Goal: Information Seeking & Learning: Learn about a topic

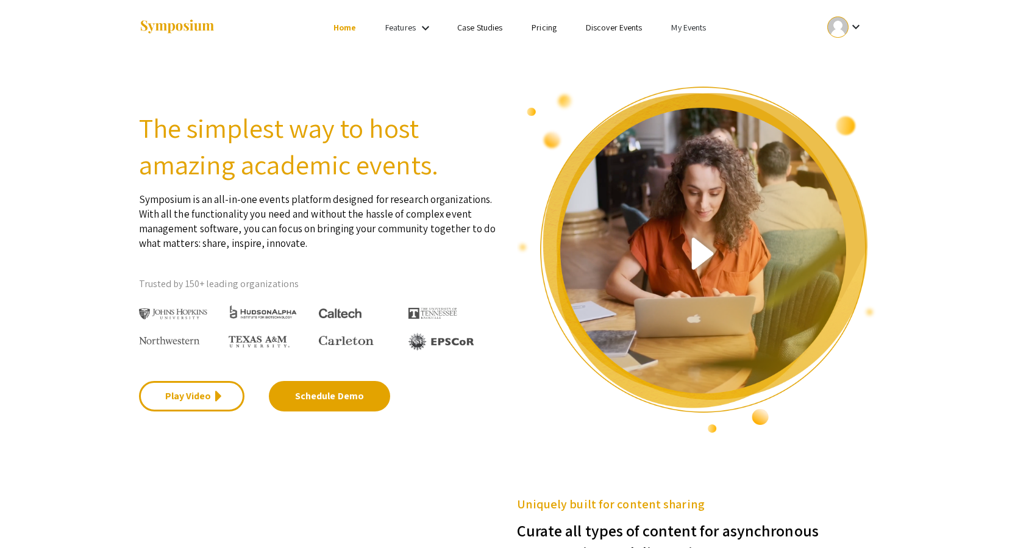
click at [695, 27] on link "My Events" at bounding box center [688, 27] width 35 height 11
click at [704, 55] on button "Events I've organized" at bounding box center [708, 54] width 104 height 29
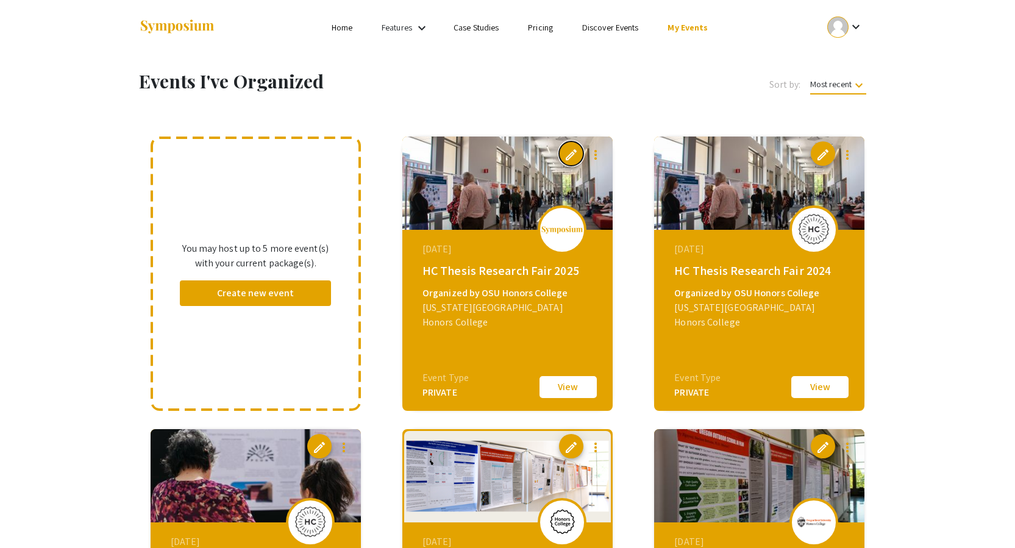
click at [559, 154] on button "edit" at bounding box center [571, 153] width 24 height 24
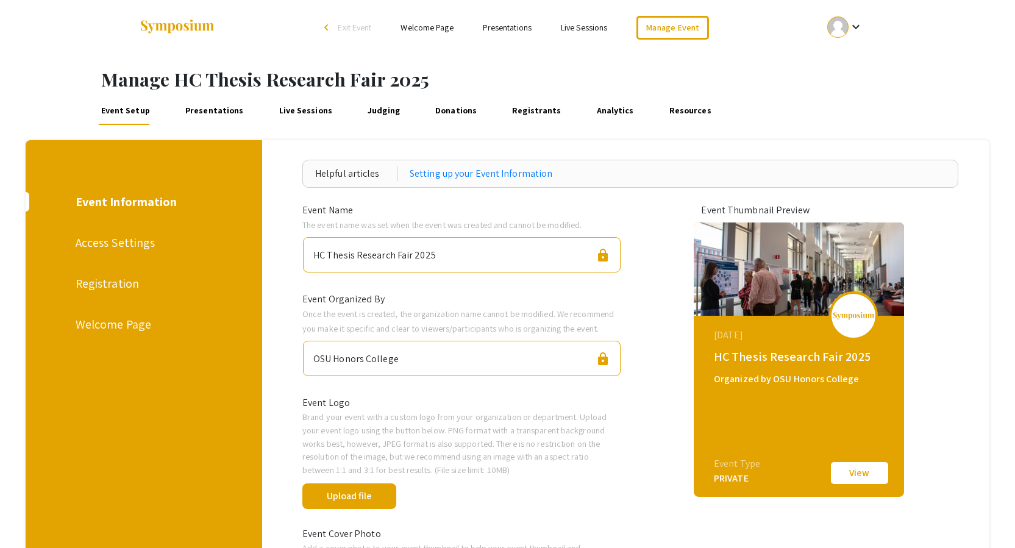
click at [205, 108] on link "Presentations" at bounding box center [214, 110] width 63 height 29
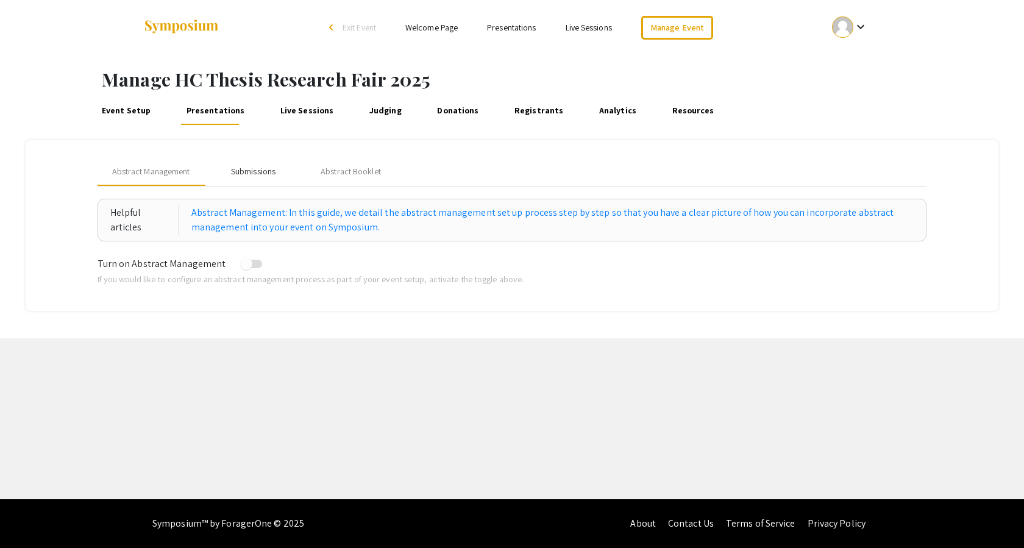
click at [264, 177] on div "Submissions" at bounding box center [253, 171] width 44 height 13
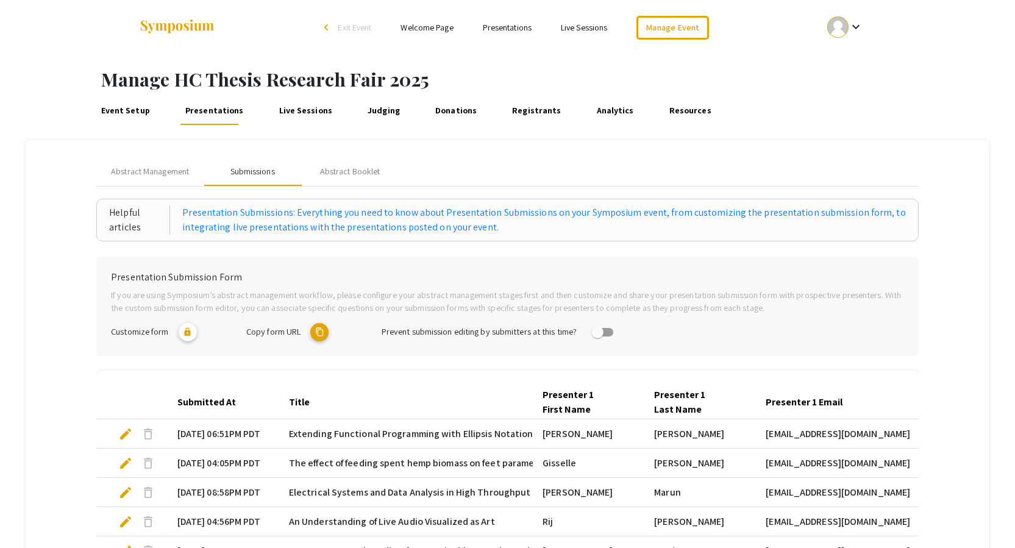
scroll to position [244, 0]
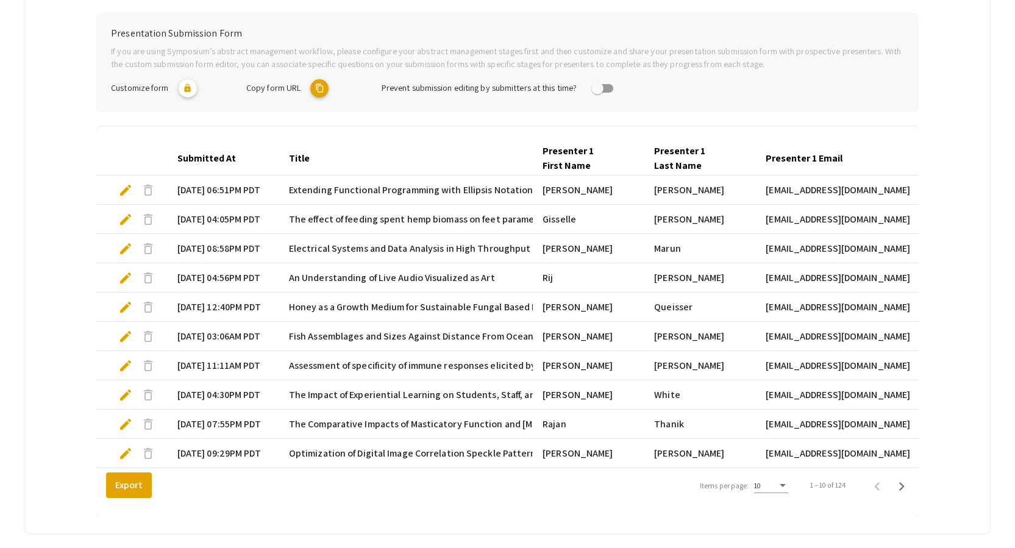
click at [770, 489] on div "10" at bounding box center [771, 482] width 34 height 21
click at [770, 515] on span "25" at bounding box center [778, 517] width 34 height 22
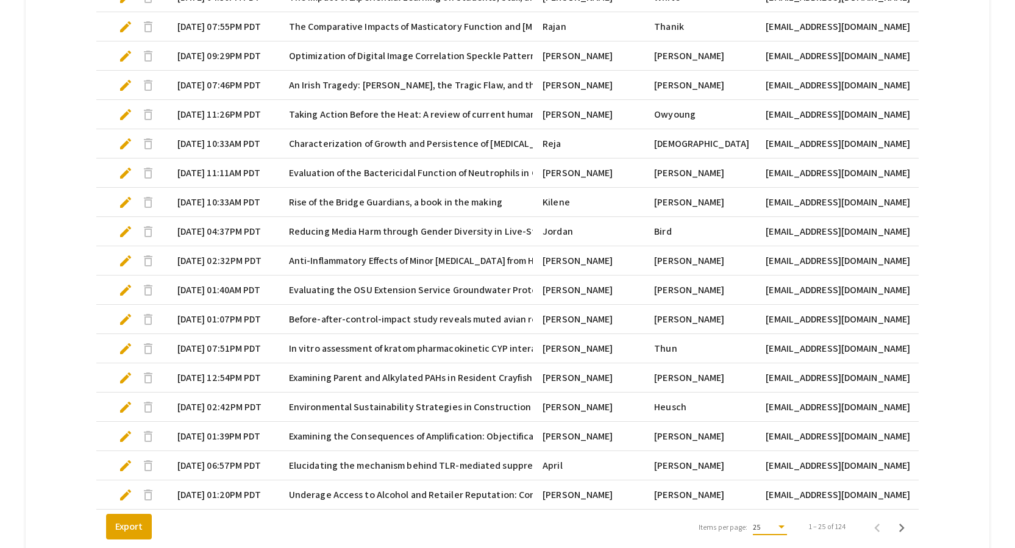
scroll to position [753, 0]
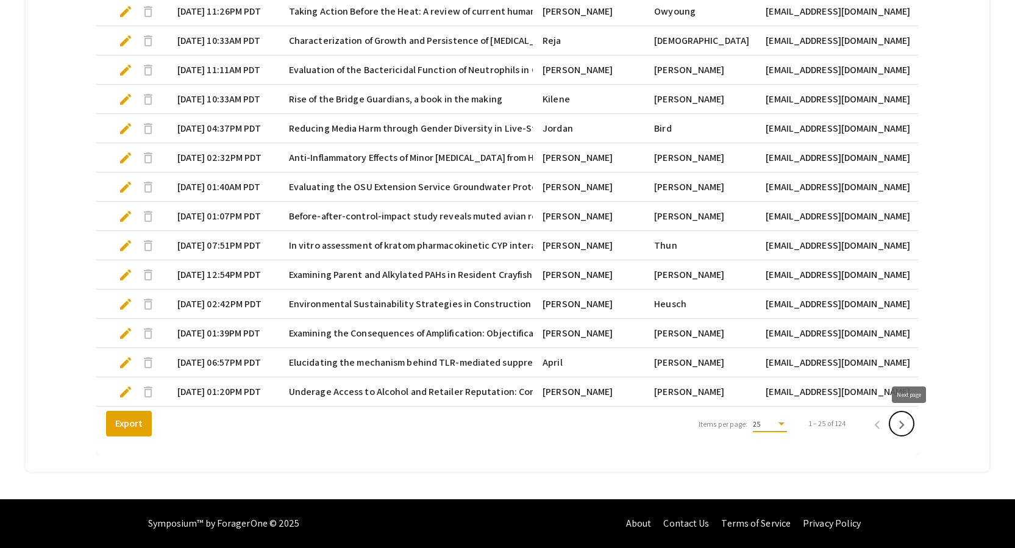
click at [902, 425] on icon "Next page" at bounding box center [901, 424] width 17 height 17
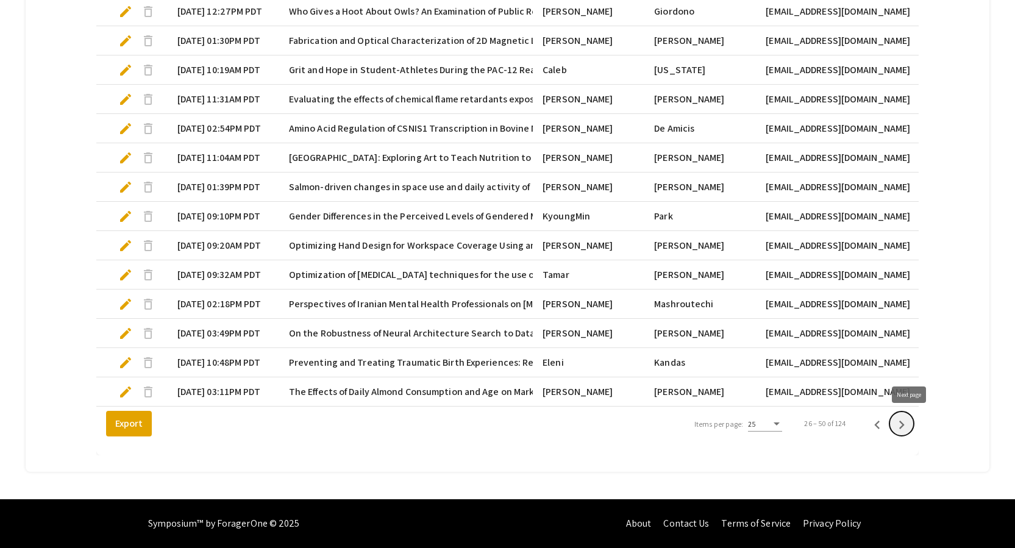
click at [904, 428] on icon "Next page" at bounding box center [901, 425] width 5 height 9
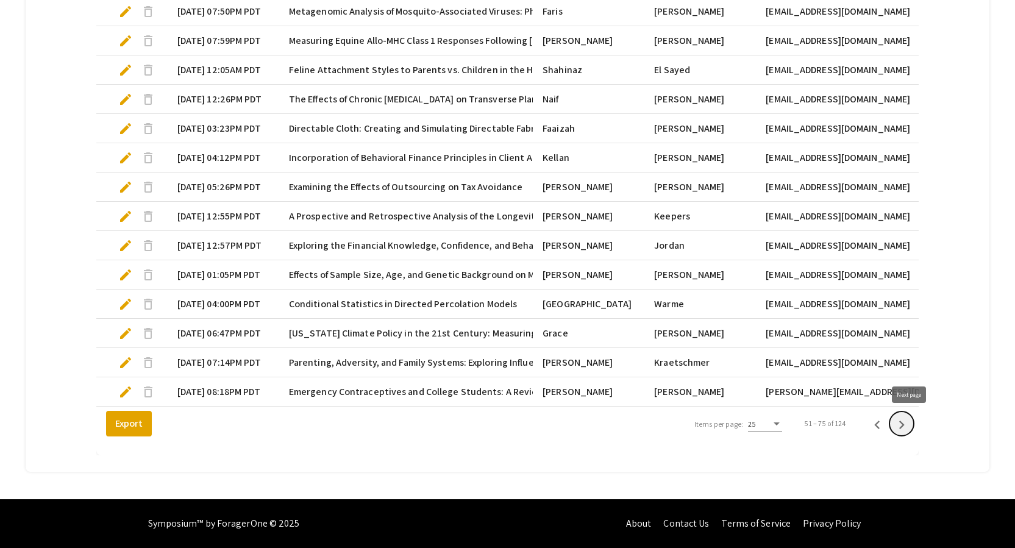
click at [904, 428] on icon "Next page" at bounding box center [901, 425] width 5 height 9
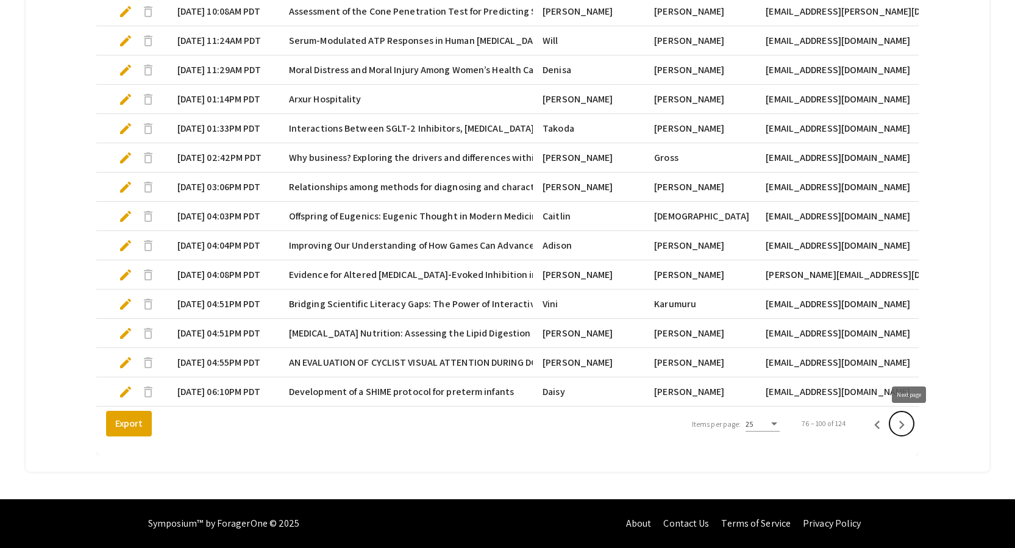
click at [910, 428] on icon "Next page" at bounding box center [901, 424] width 17 height 17
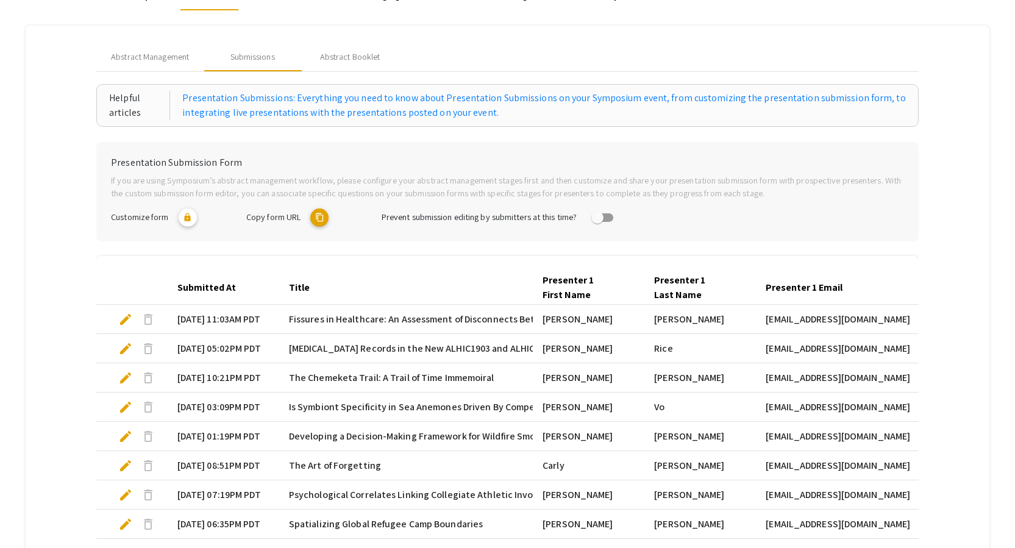
scroll to position [0, 0]
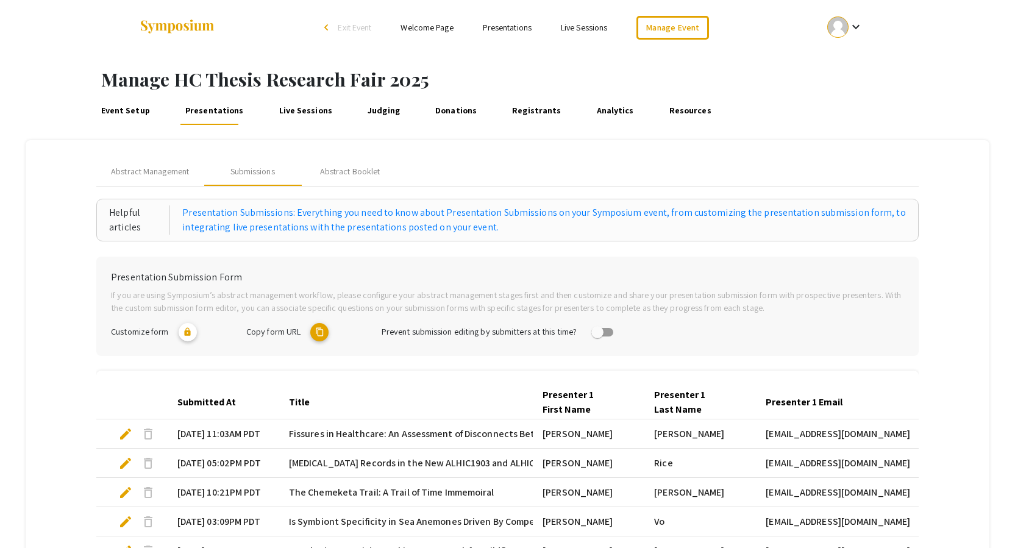
click at [514, 20] on li "Presentations" at bounding box center [507, 27] width 78 height 15
click at [513, 23] on link "Presentations" at bounding box center [507, 27] width 49 height 11
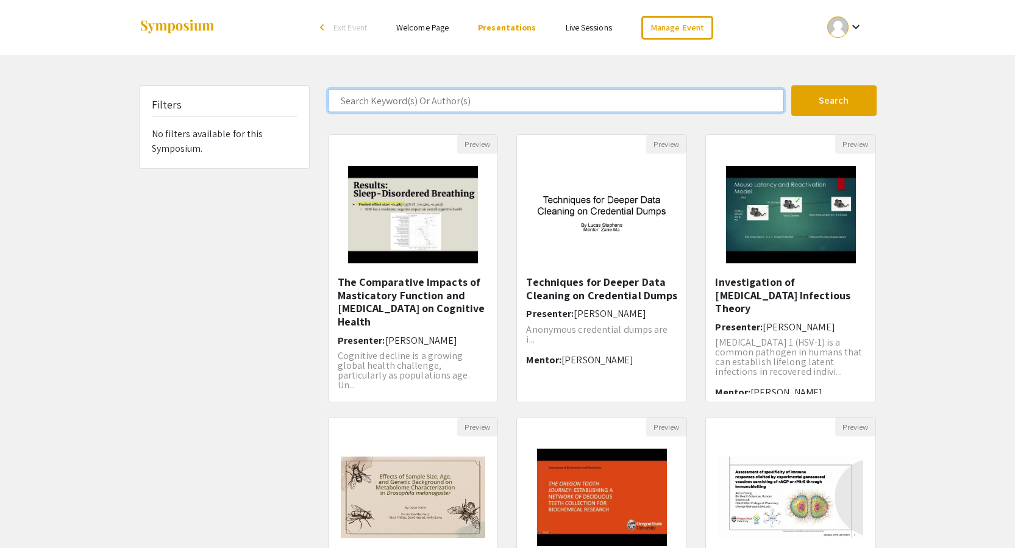
click at [399, 101] on input "Search Keyword(s) Or Author(s)" at bounding box center [556, 100] width 456 height 23
type input "[PERSON_NAME]"
click at [791, 85] on button "Search" at bounding box center [833, 100] width 85 height 30
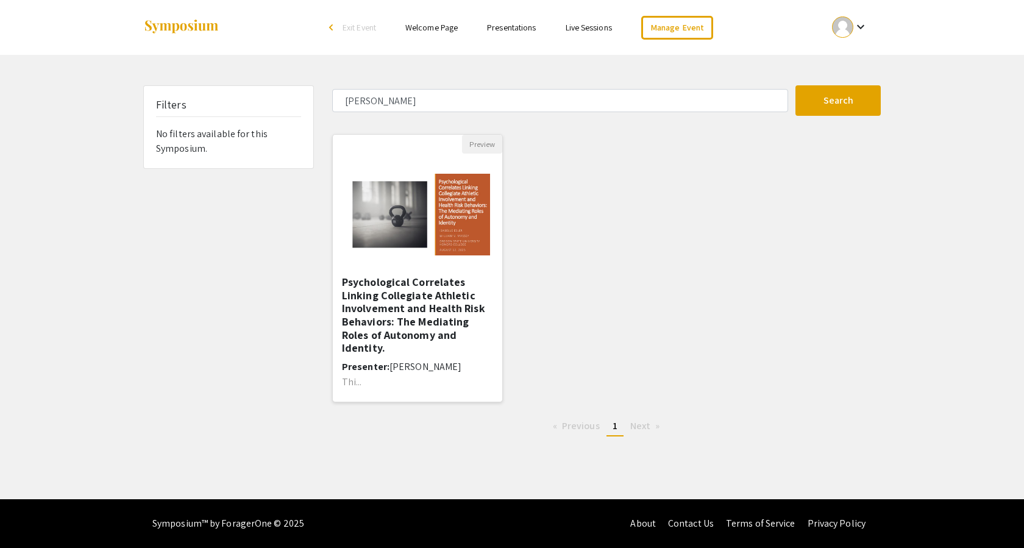
click at [405, 218] on img at bounding box center [417, 215] width 169 height 106
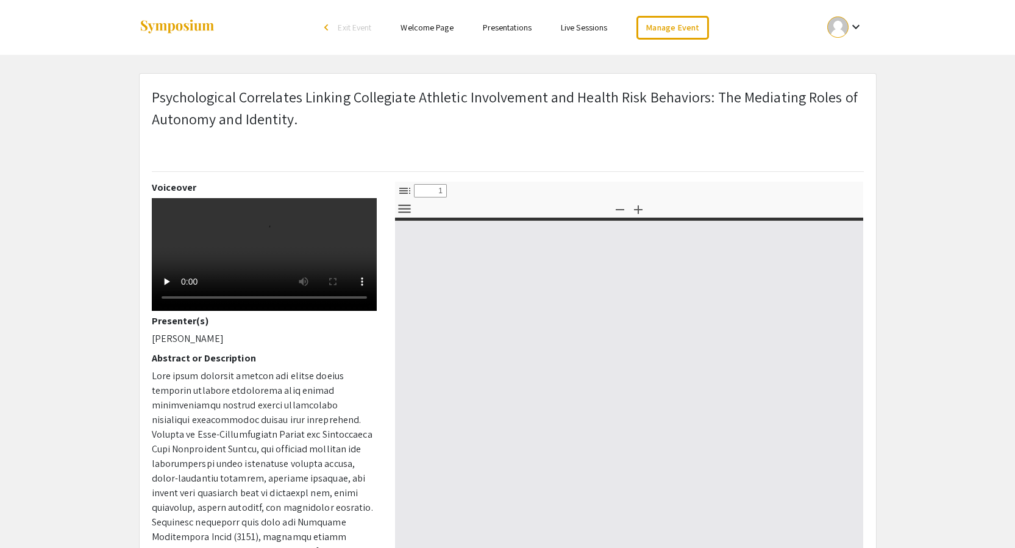
select select "custom"
type input "0"
select select "custom"
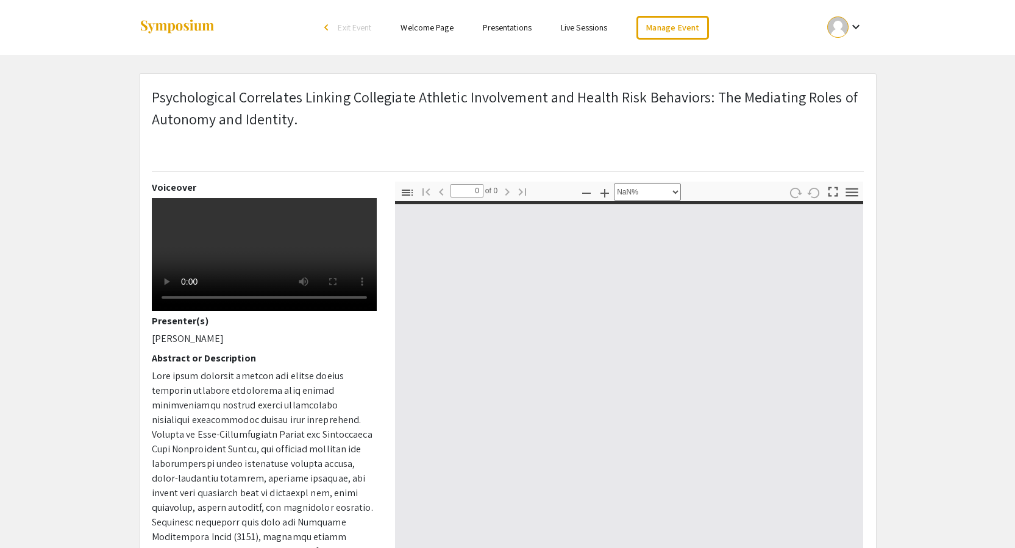
type input "1"
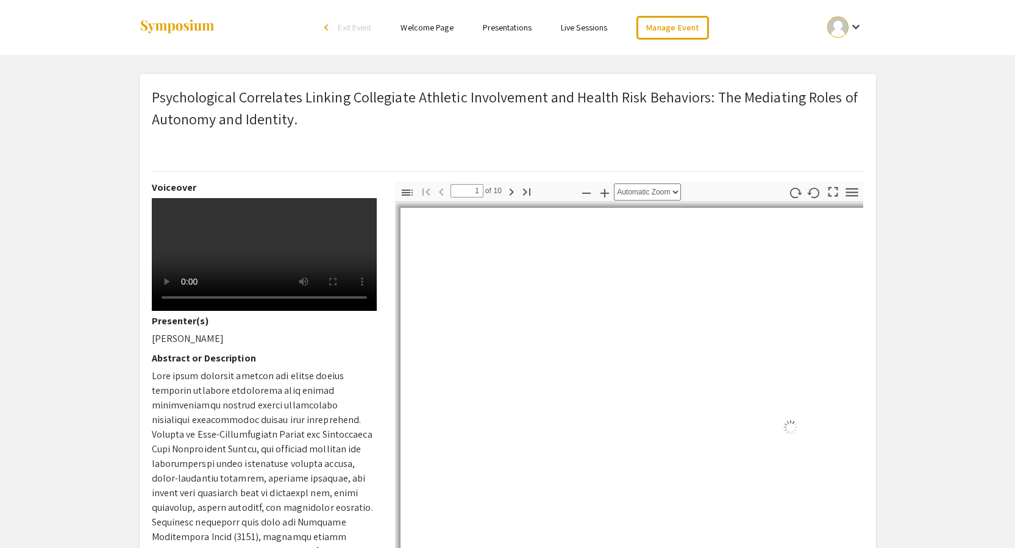
select select "auto"
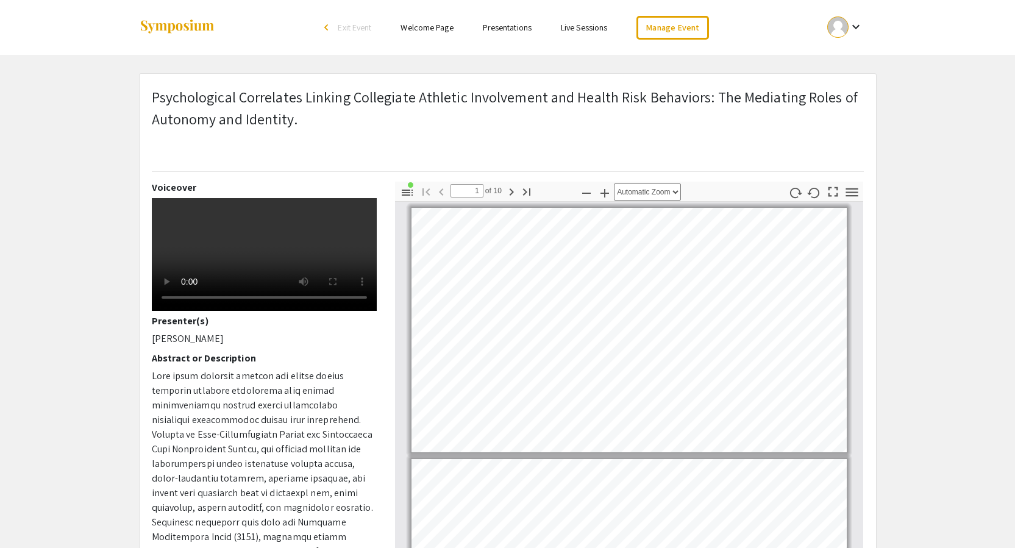
scroll to position [2, 0]
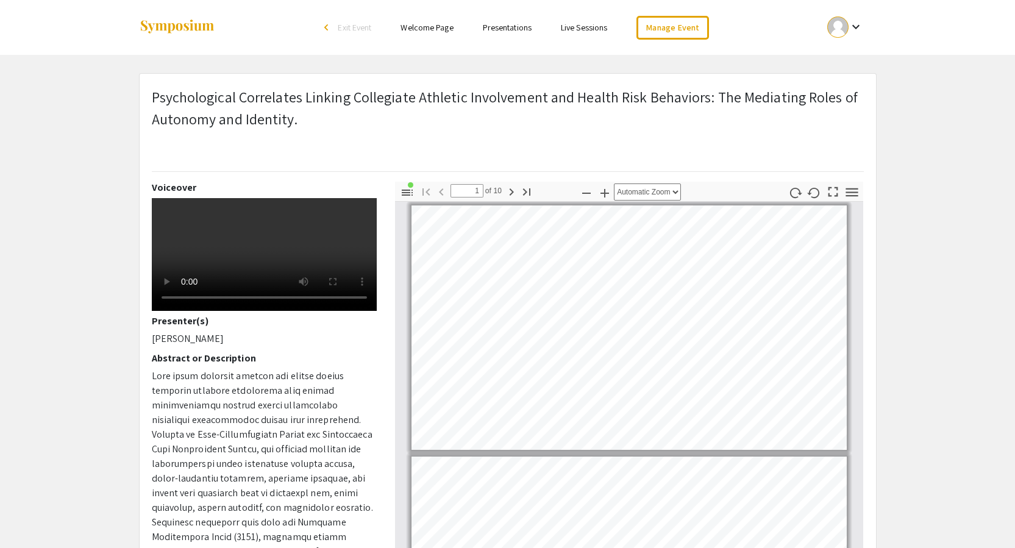
click at [518, 28] on link "Presentations" at bounding box center [507, 27] width 49 height 11
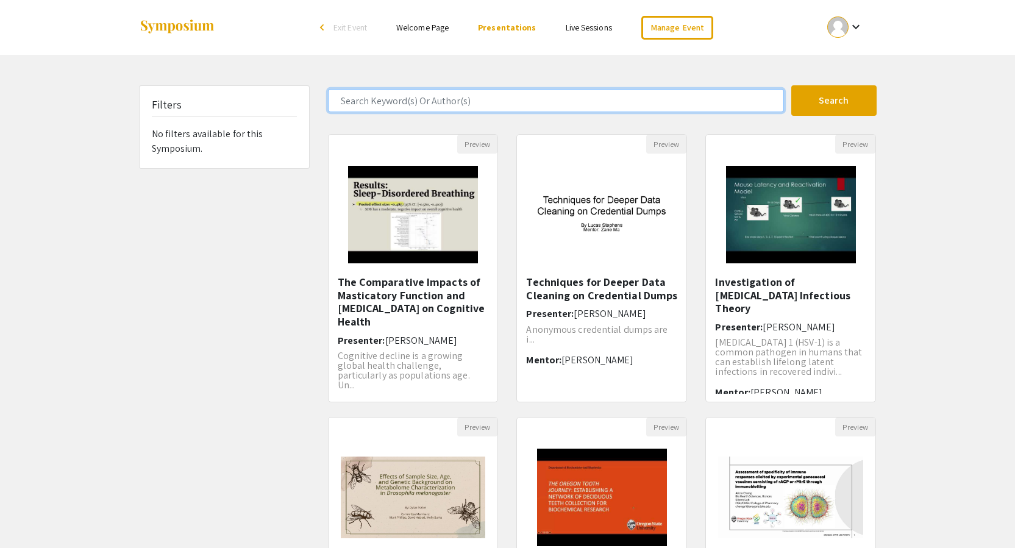
click at [508, 105] on input "Search Keyword(s) Or Author(s)" at bounding box center [556, 100] width 456 height 23
type input "[PERSON_NAME]"
click at [791, 85] on button "Search" at bounding box center [833, 100] width 85 height 30
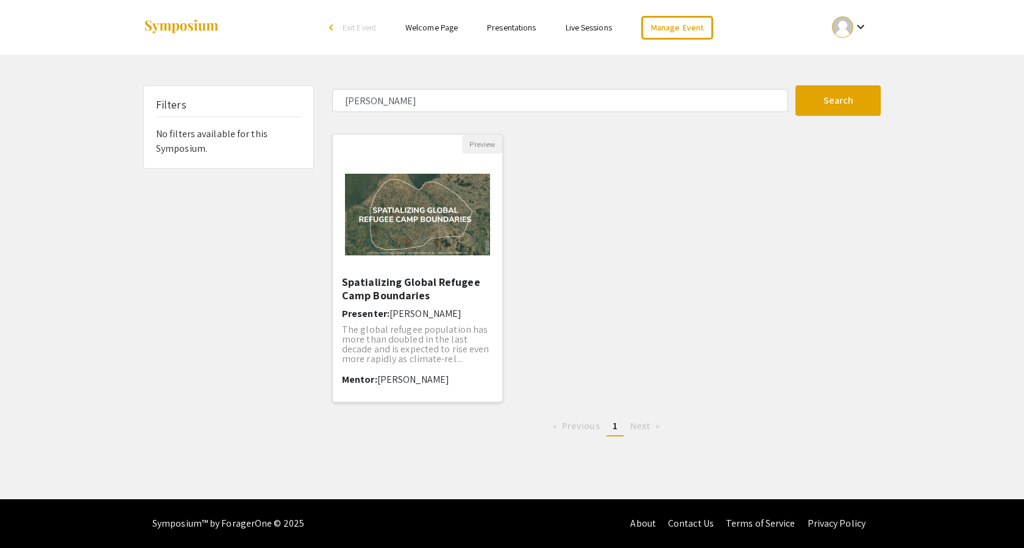
click at [438, 224] on img "Open Presentation <p>Spatializing Global Refugee Camp Boundaries</p>" at bounding box center [417, 215] width 169 height 106
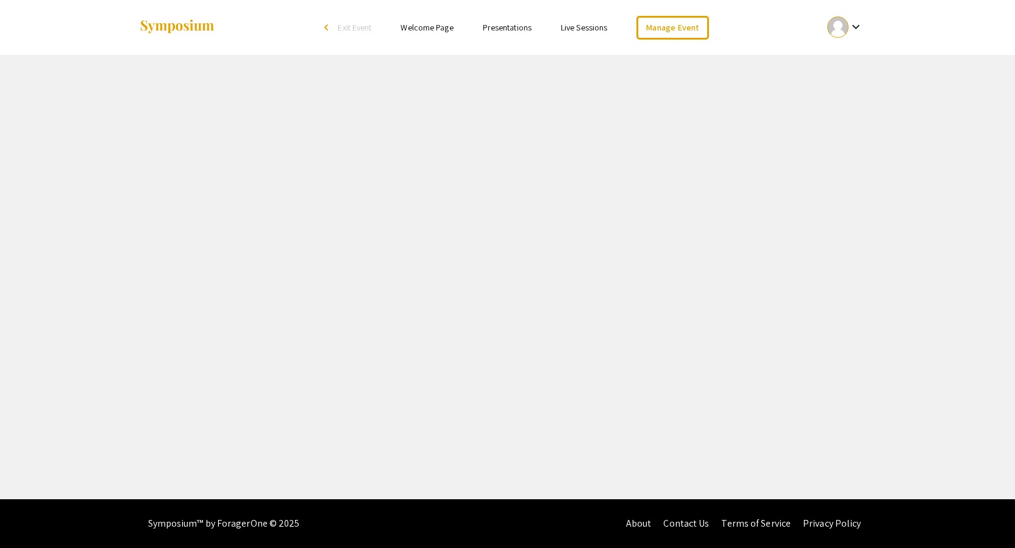
select select "custom"
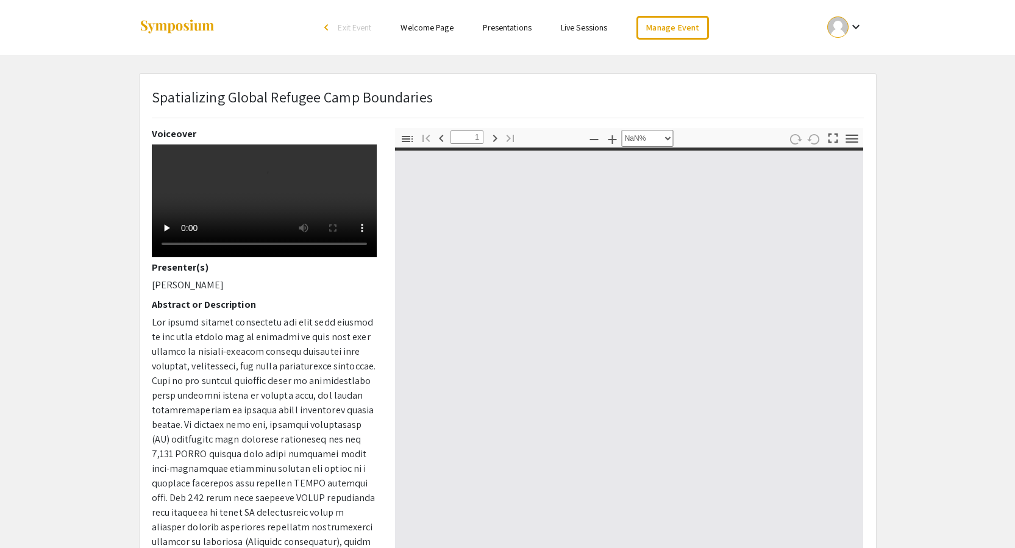
type input "0"
select select "custom"
type input "1"
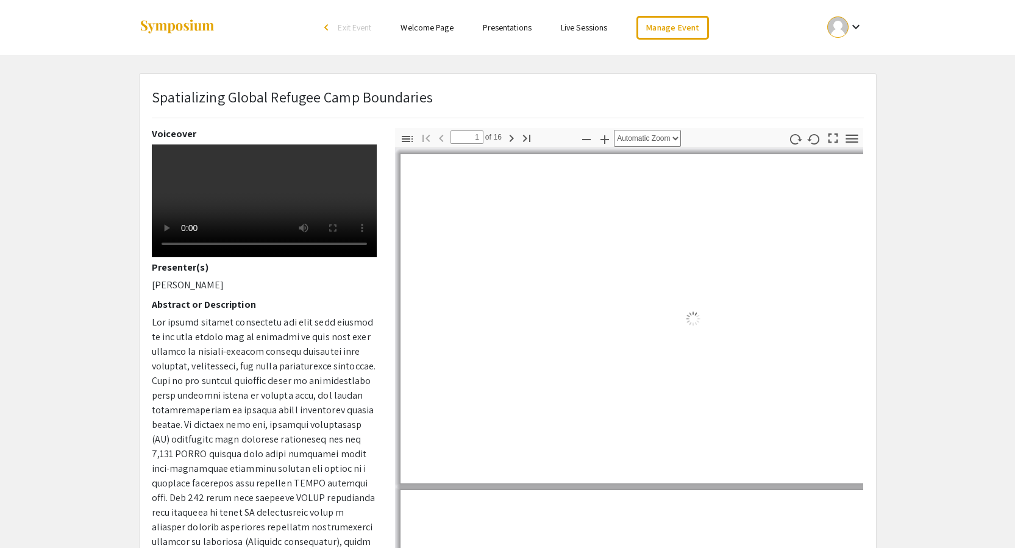
select select "auto"
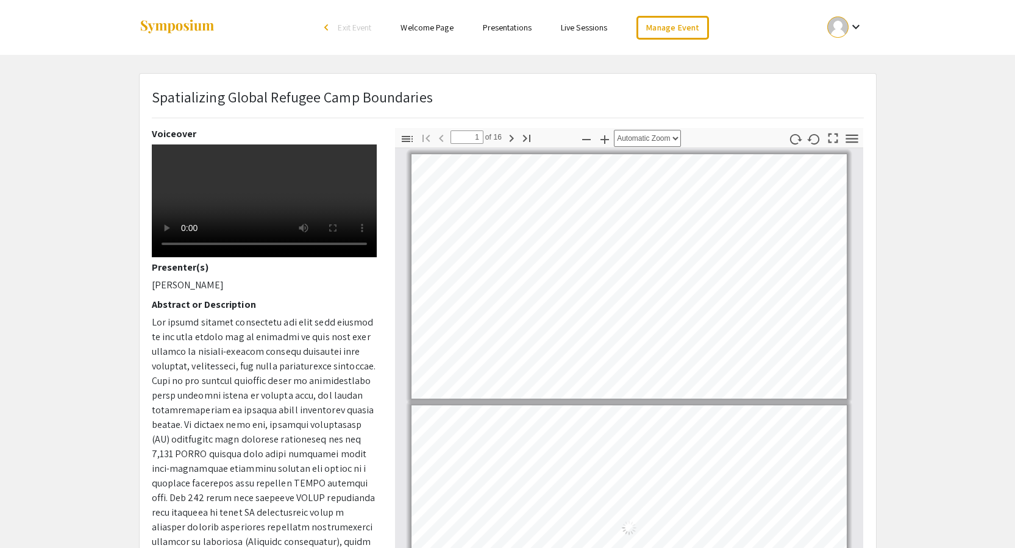
scroll to position [1, 0]
click at [358, 26] on span "Exit Event" at bounding box center [355, 27] width 34 height 11
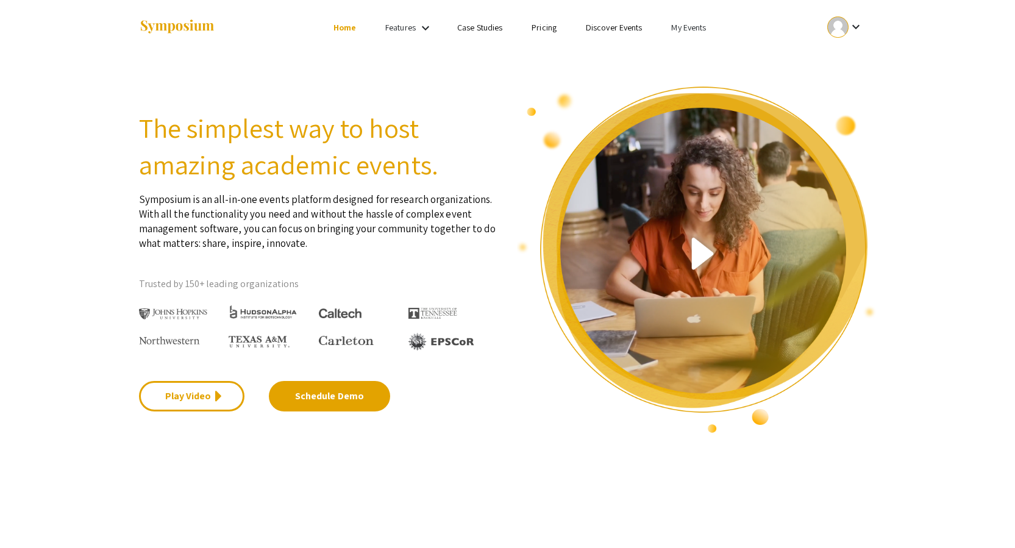
click at [712, 26] on li "My Events" at bounding box center [688, 27] width 64 height 15
click at [695, 50] on button "Events I've organized" at bounding box center [708, 54] width 104 height 29
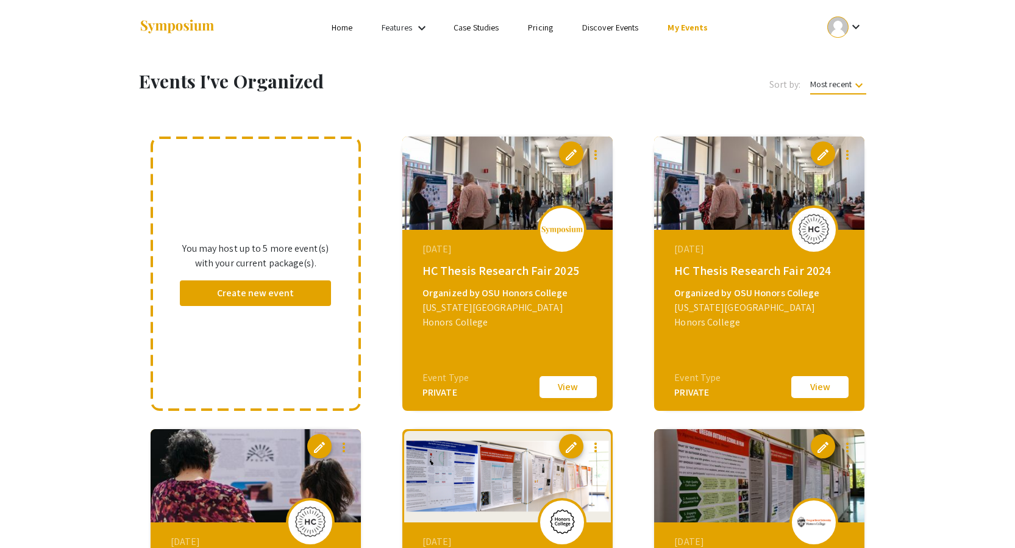
click at [566, 379] on button "View" at bounding box center [568, 387] width 61 height 26
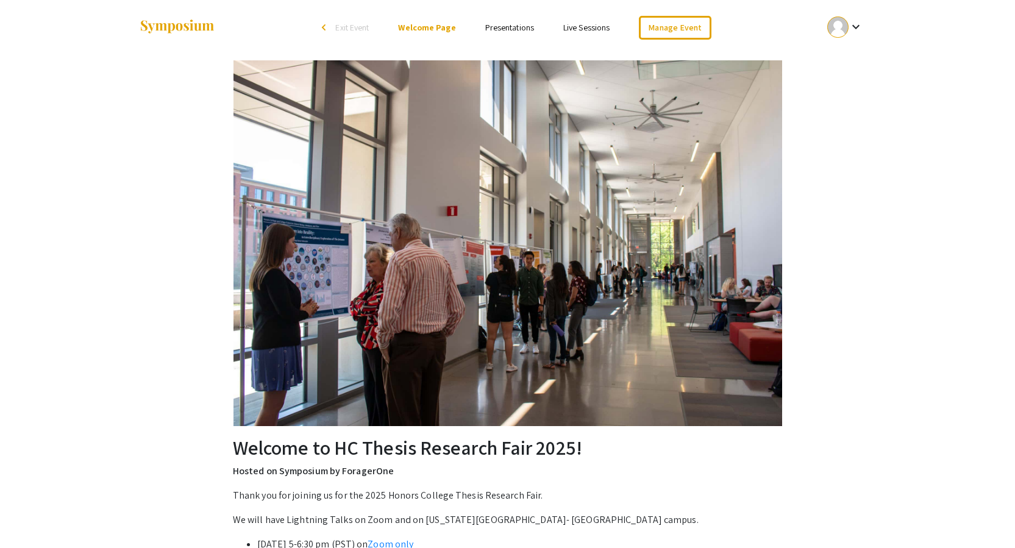
click at [502, 26] on link "Presentations" at bounding box center [509, 27] width 49 height 11
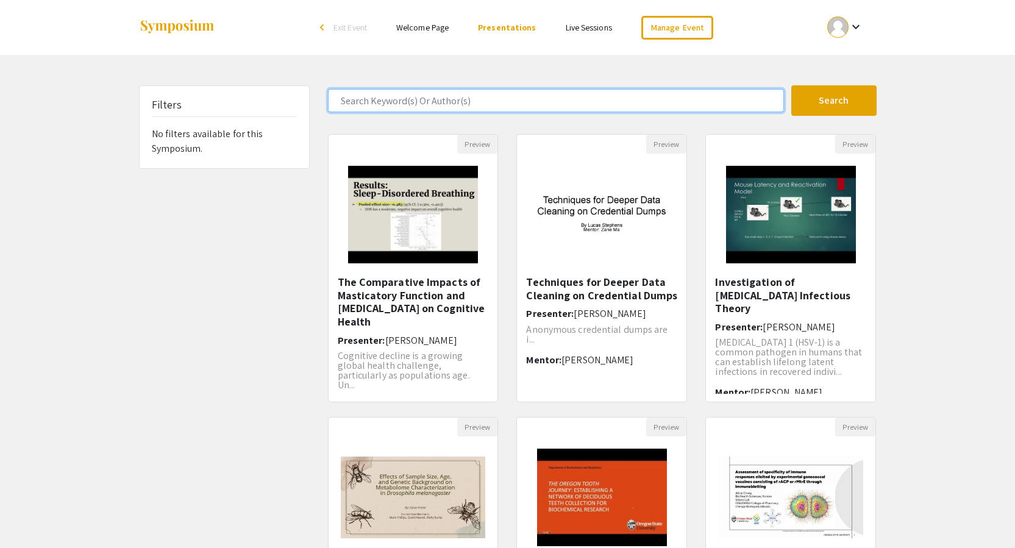
click at [455, 101] on input "Search Keyword(s) Or Author(s)" at bounding box center [556, 100] width 456 height 23
type input "[PERSON_NAME]"
click at [791, 85] on button "Search" at bounding box center [833, 100] width 85 height 30
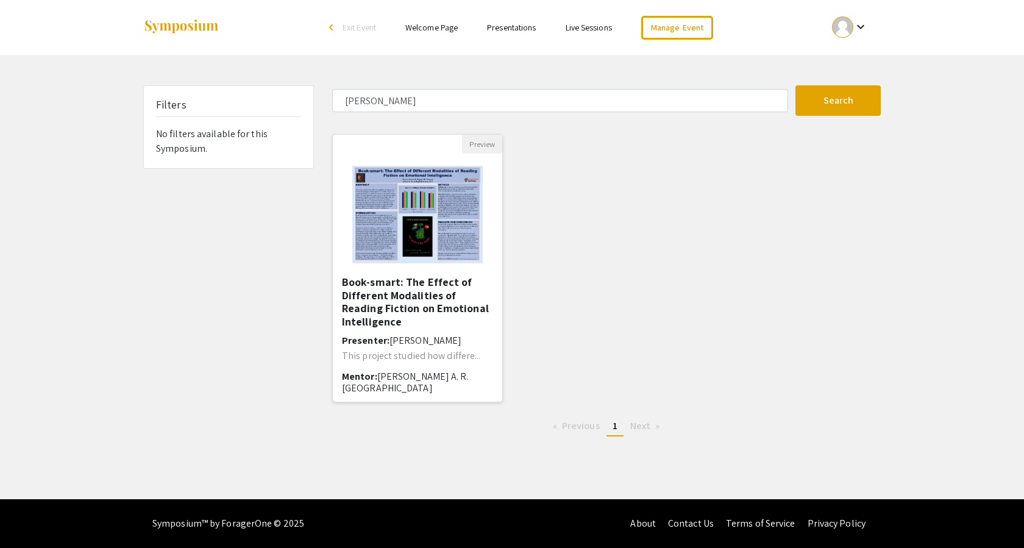
click at [421, 191] on img at bounding box center [417, 215] width 154 height 122
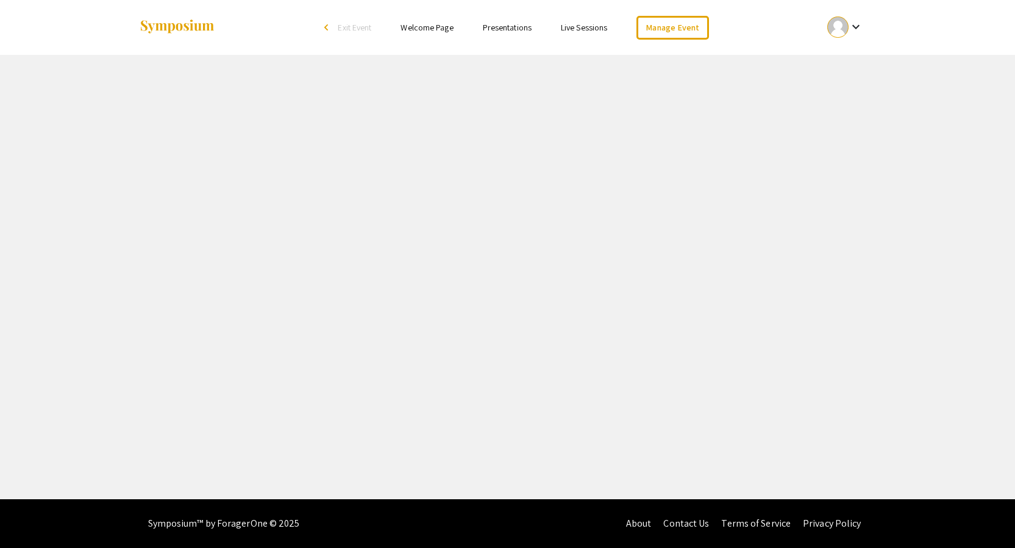
select select "custom"
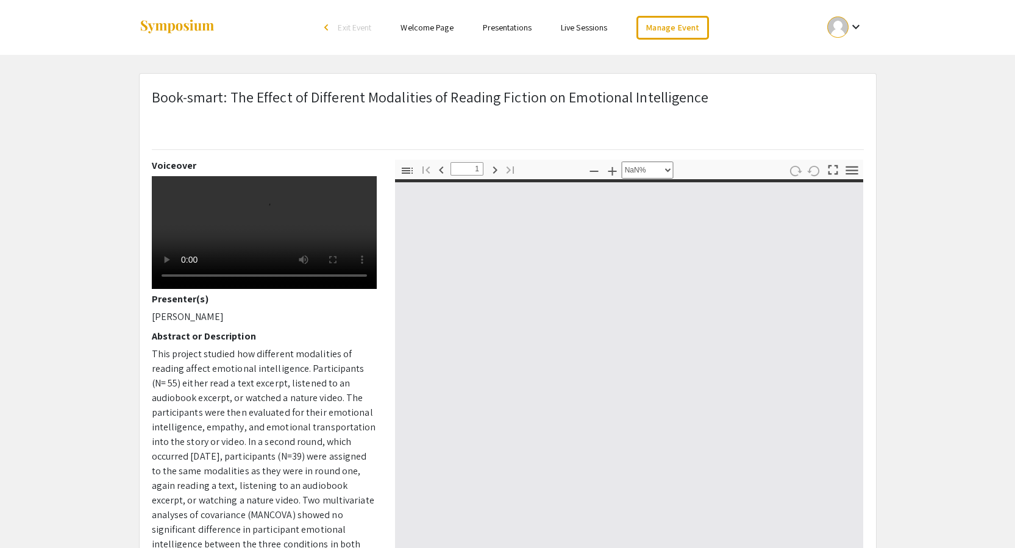
type input "0"
select select "custom"
type input "1"
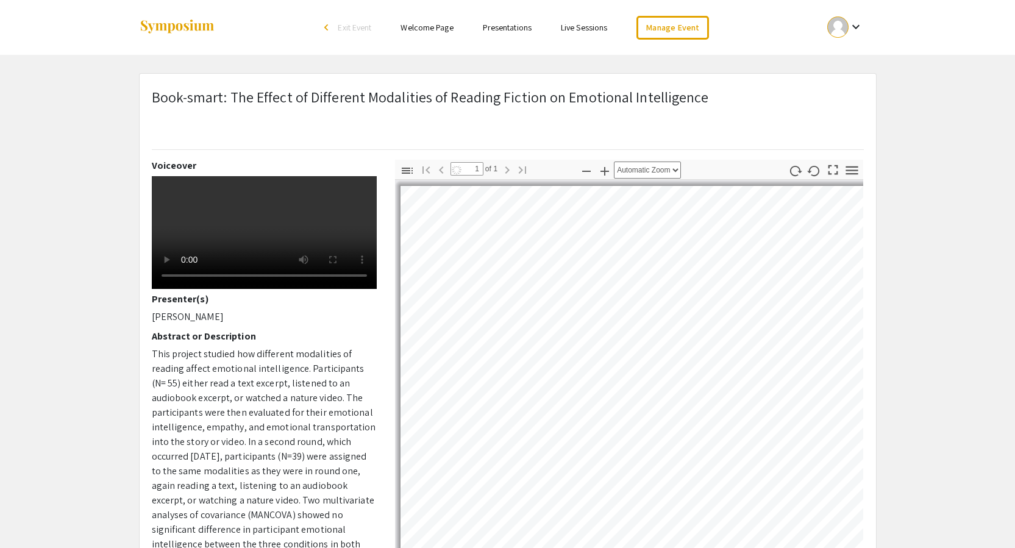
select select "auto"
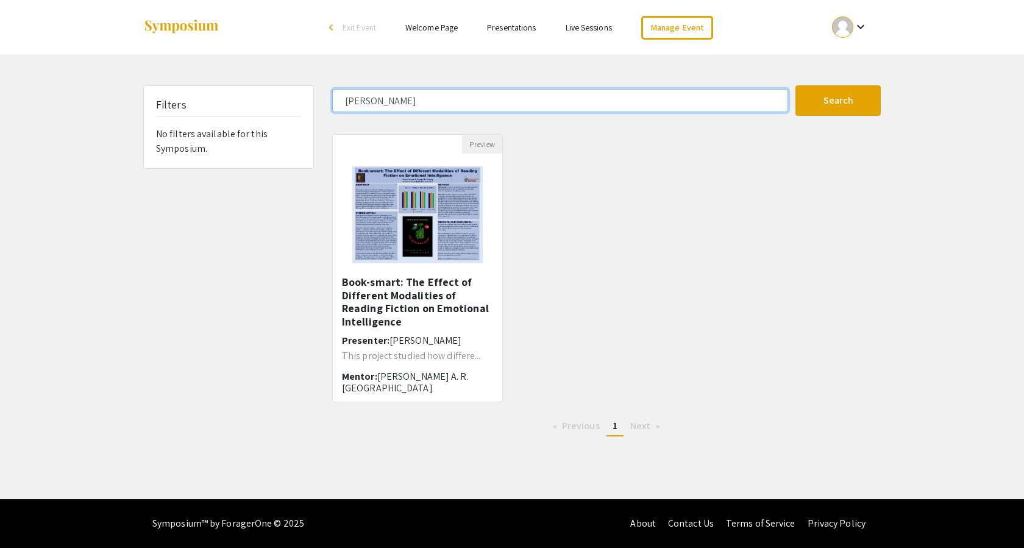
click at [369, 98] on input "[PERSON_NAME]" at bounding box center [560, 100] width 456 height 23
type input "annika"
click at [795, 85] on button "Search" at bounding box center [837, 100] width 85 height 30
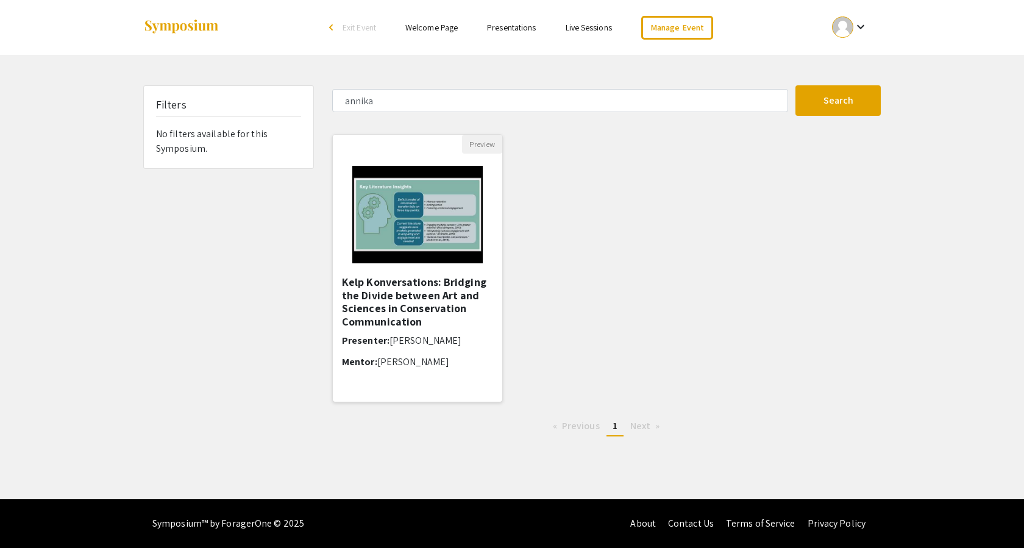
click at [402, 207] on img at bounding box center [417, 215] width 154 height 122
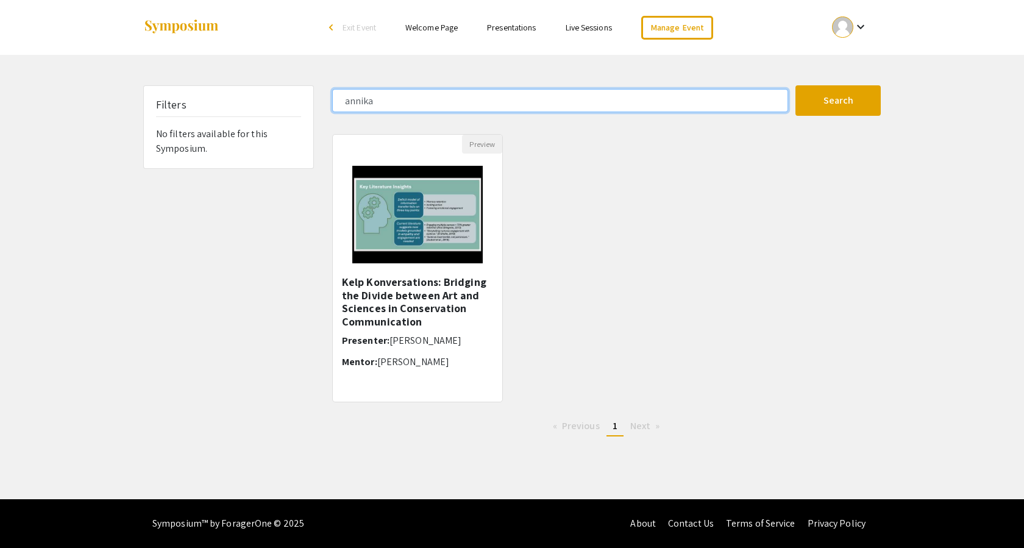
click at [425, 98] on input "annika" at bounding box center [560, 100] width 456 height 23
type input "kolenico"
click at [795, 85] on button "Search" at bounding box center [837, 100] width 85 height 30
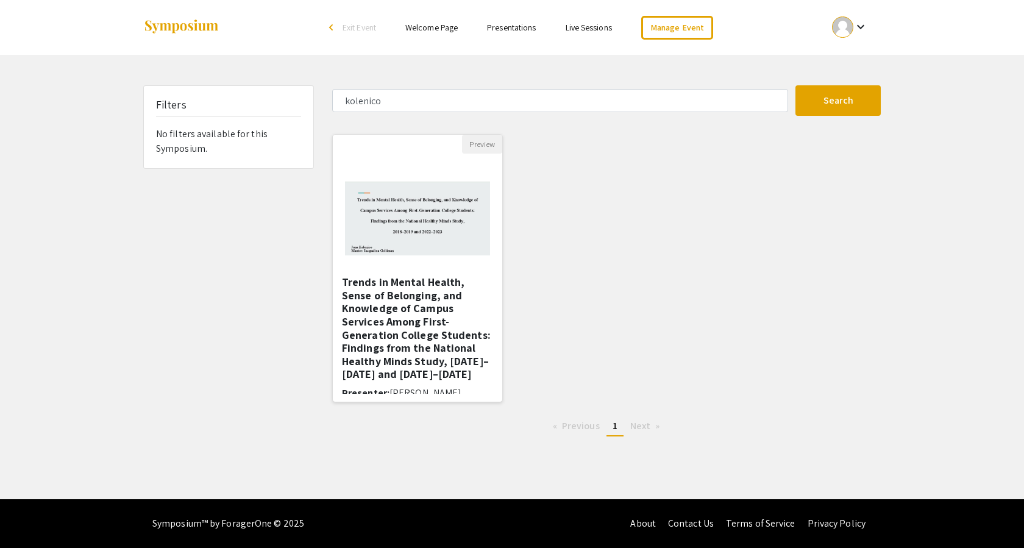
click at [413, 194] on img at bounding box center [417, 215] width 169 height 106
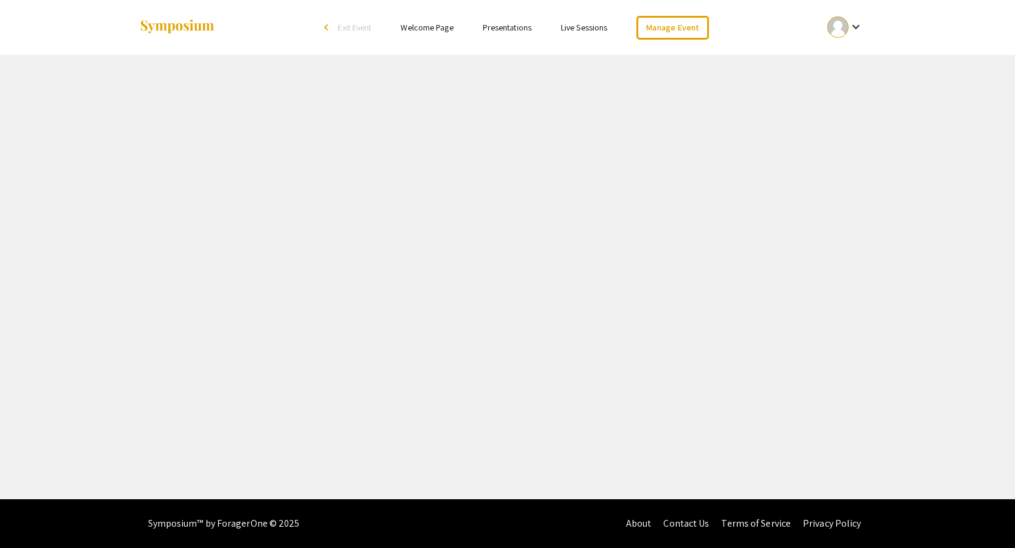
select select "custom"
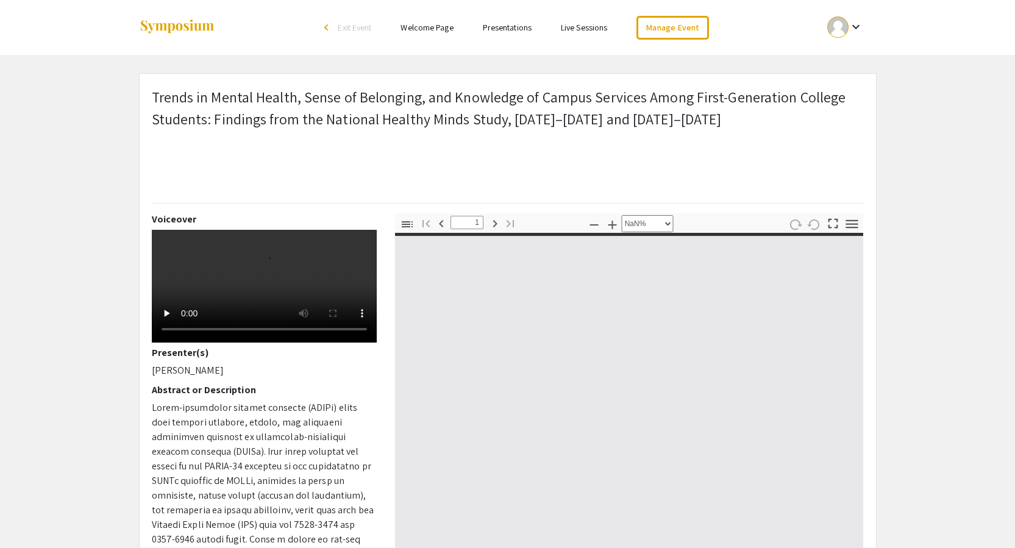
type input "0"
select select "custom"
type input "1"
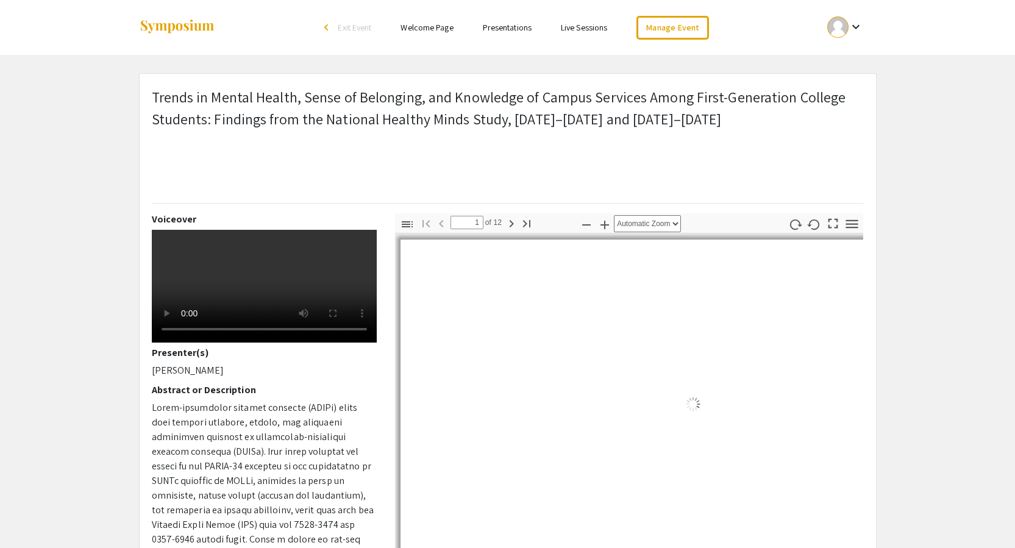
select select "auto"
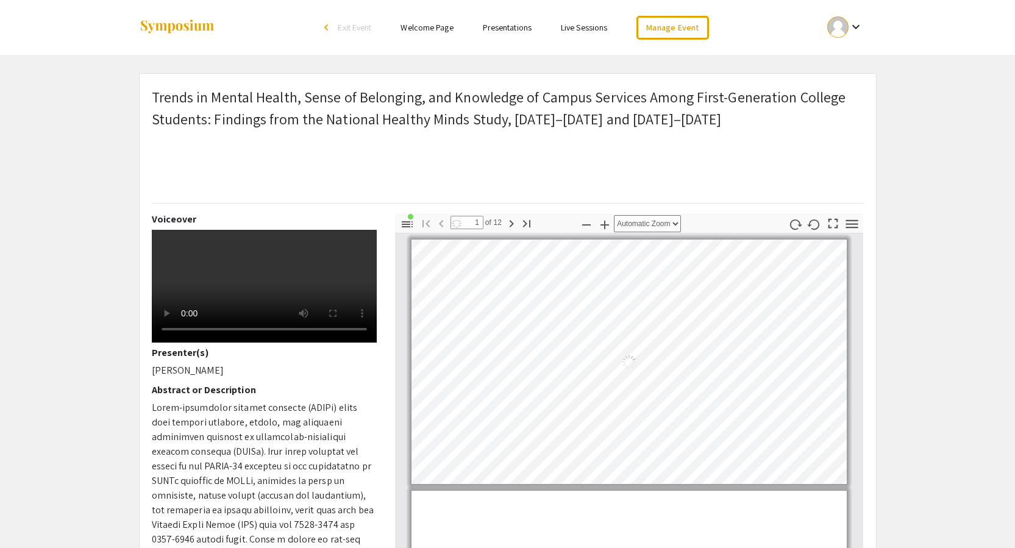
scroll to position [1, 0]
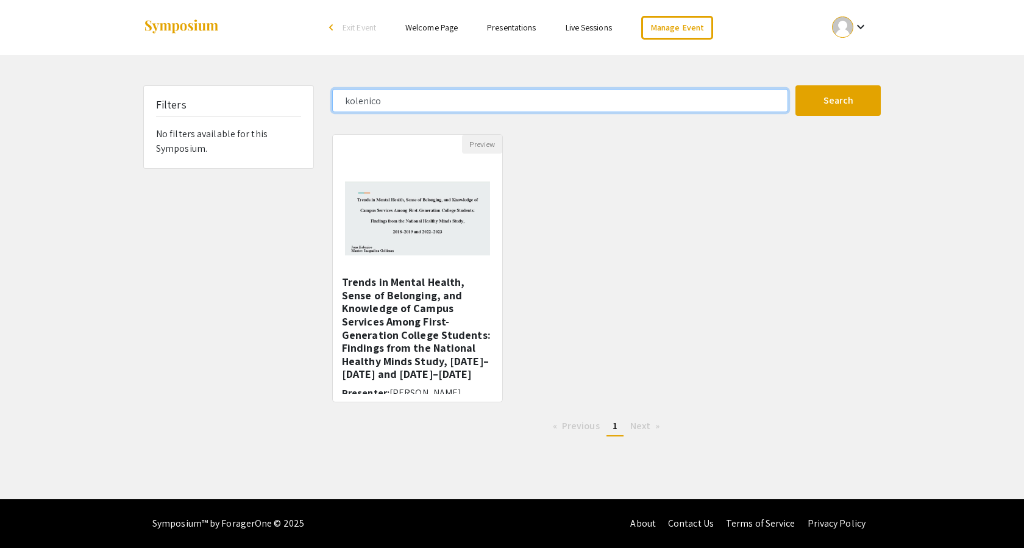
click at [408, 100] on input "kolenico" at bounding box center [560, 100] width 456 height 23
type input "[PERSON_NAME]"
click at [795, 85] on button "Search" at bounding box center [837, 100] width 85 height 30
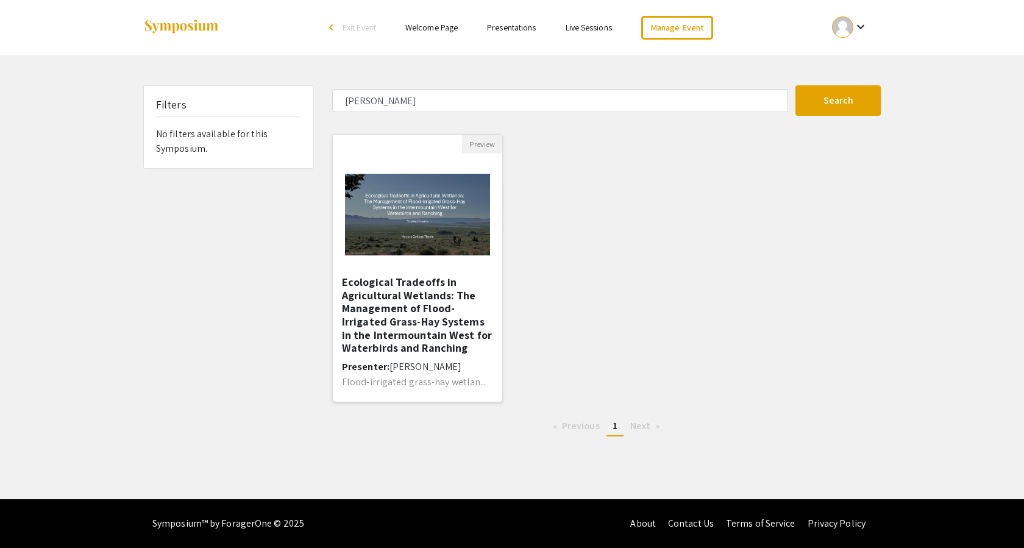
click at [413, 233] on img at bounding box center [417, 215] width 169 height 106
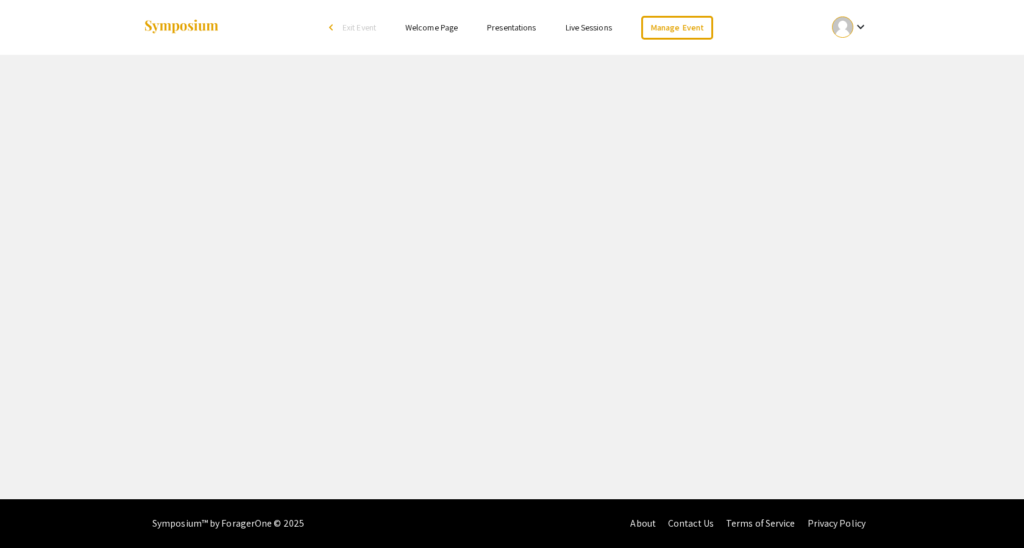
select select "custom"
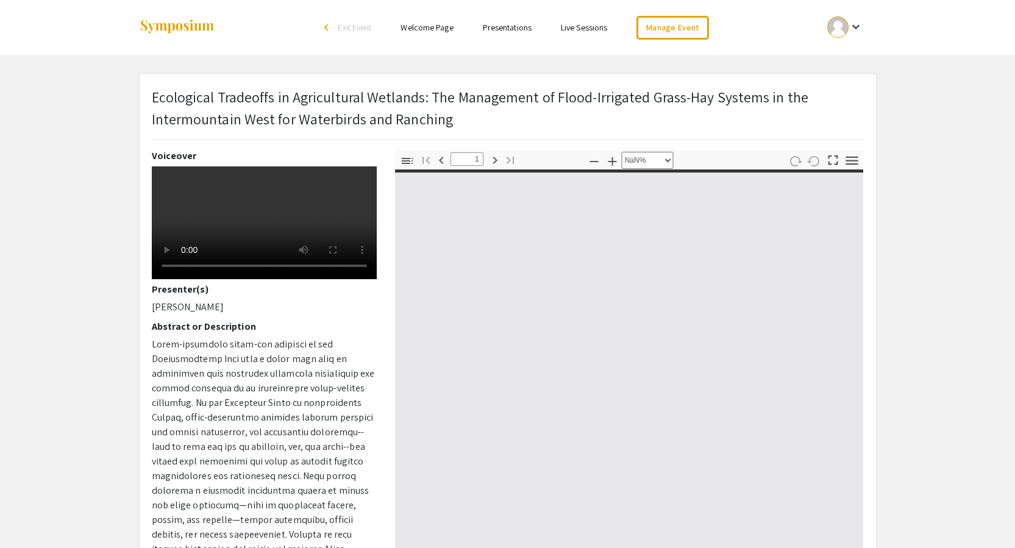
type input "0"
select select "auto"
type input "1"
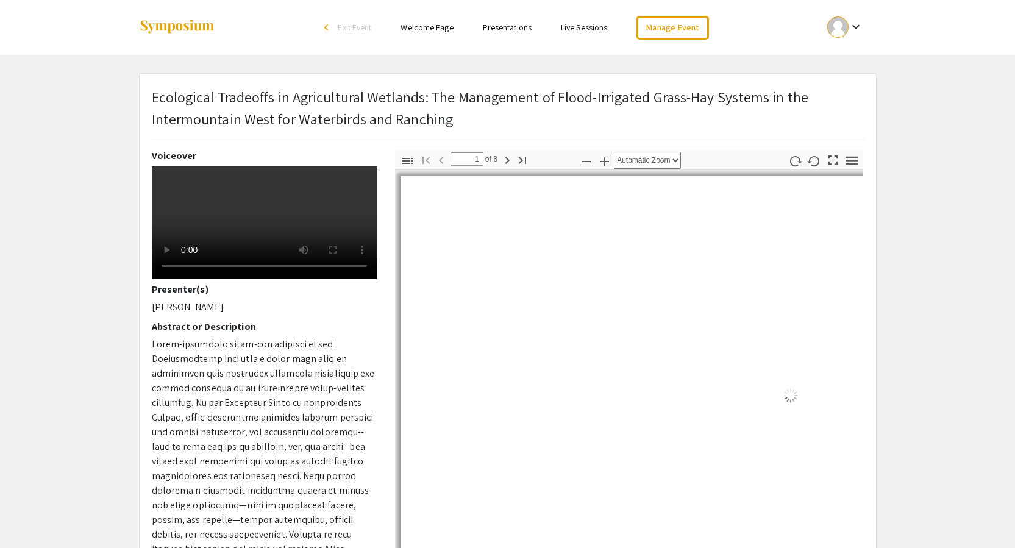
select select "auto"
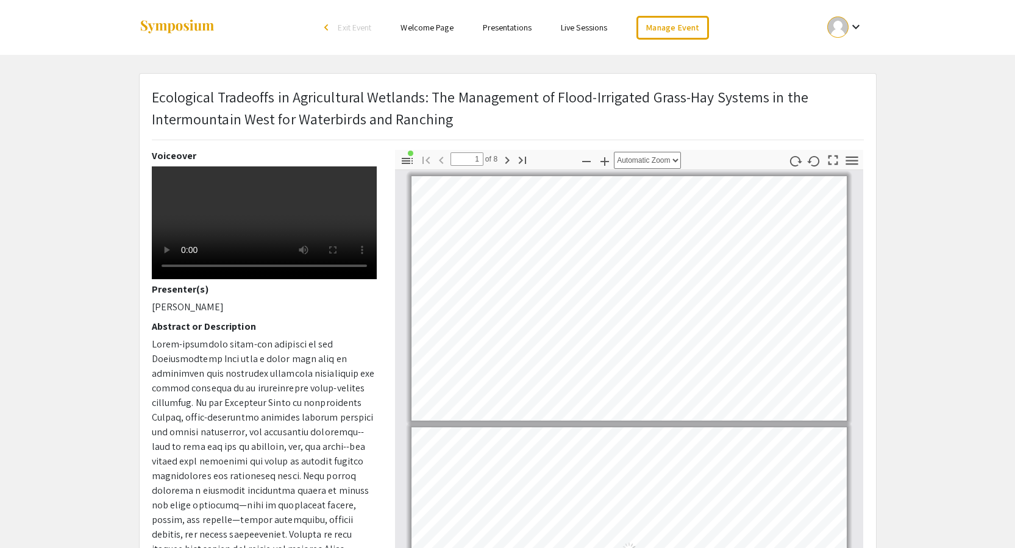
scroll to position [2, 0]
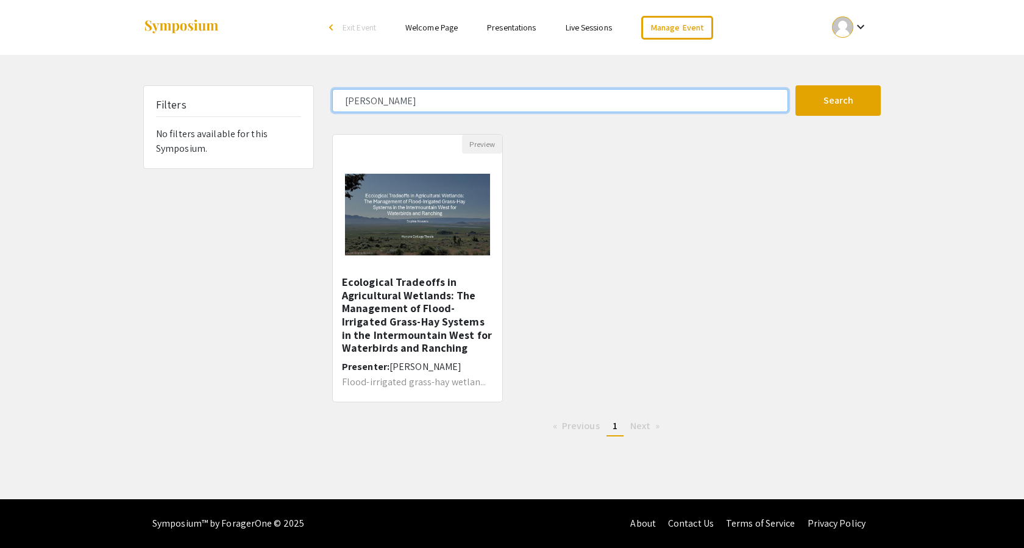
click at [385, 105] on input "[PERSON_NAME]" at bounding box center [560, 100] width 456 height 23
type input "wood"
click at [795, 85] on button "Search" at bounding box center [837, 100] width 85 height 30
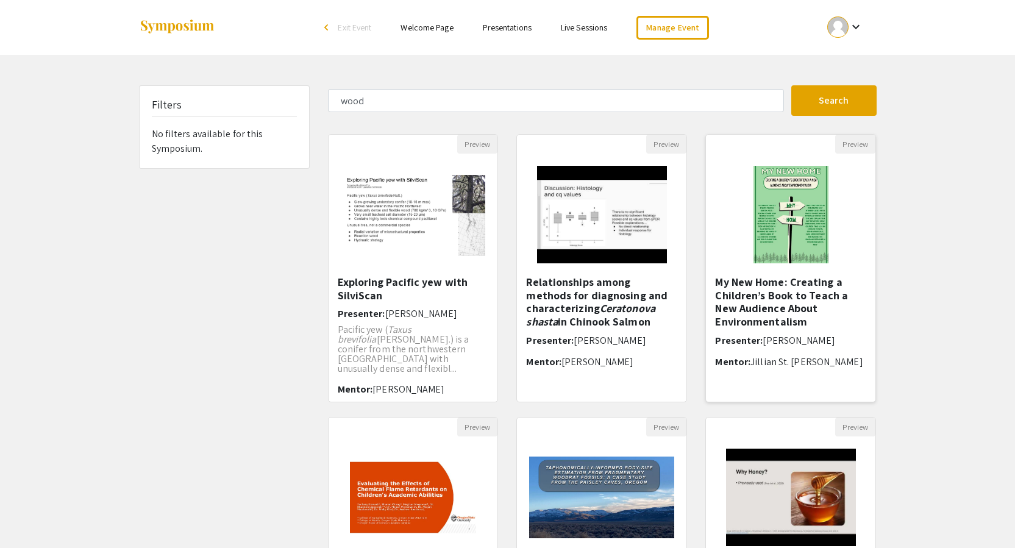
click at [789, 235] on img at bounding box center [791, 215] width 100 height 122
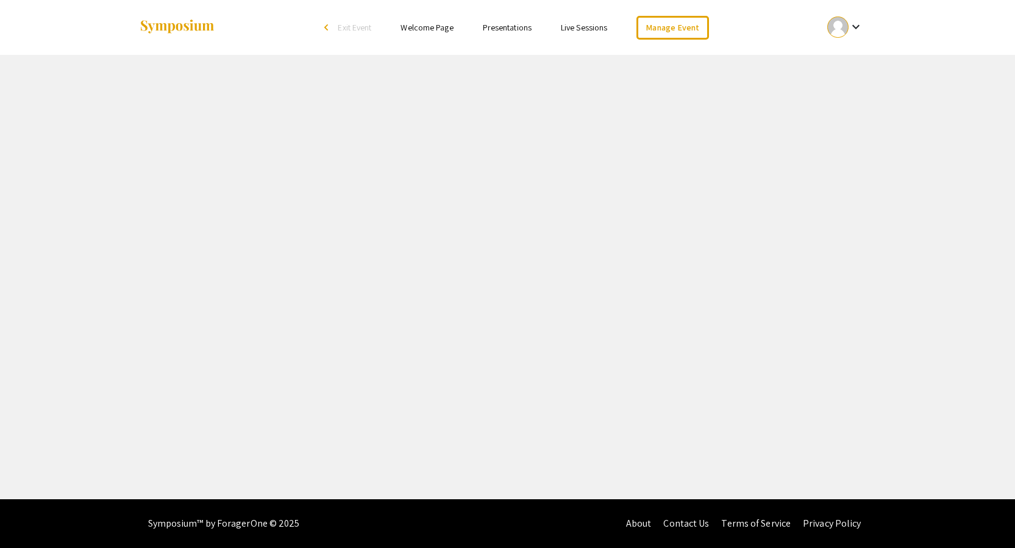
select select "custom"
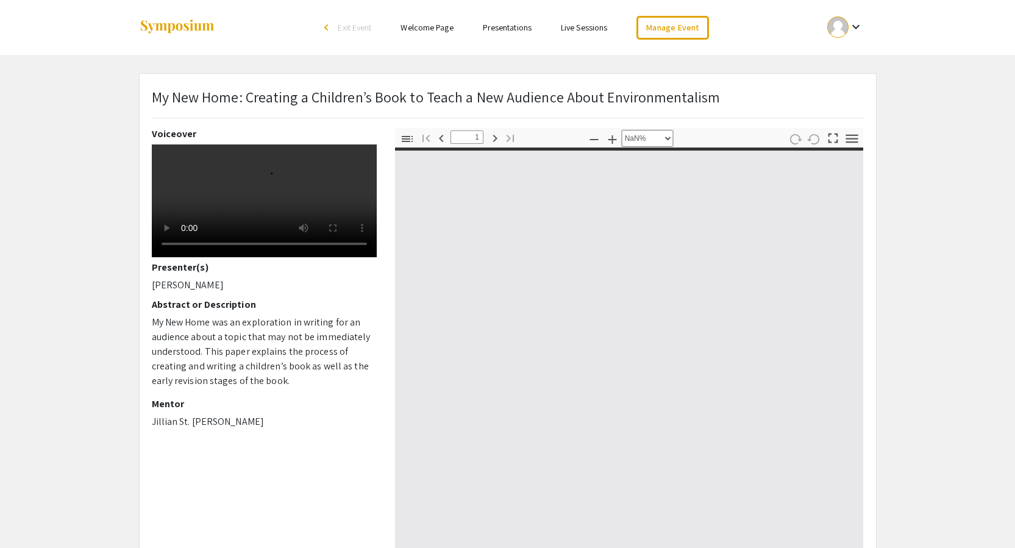
type input "0"
select select "auto"
type input "1"
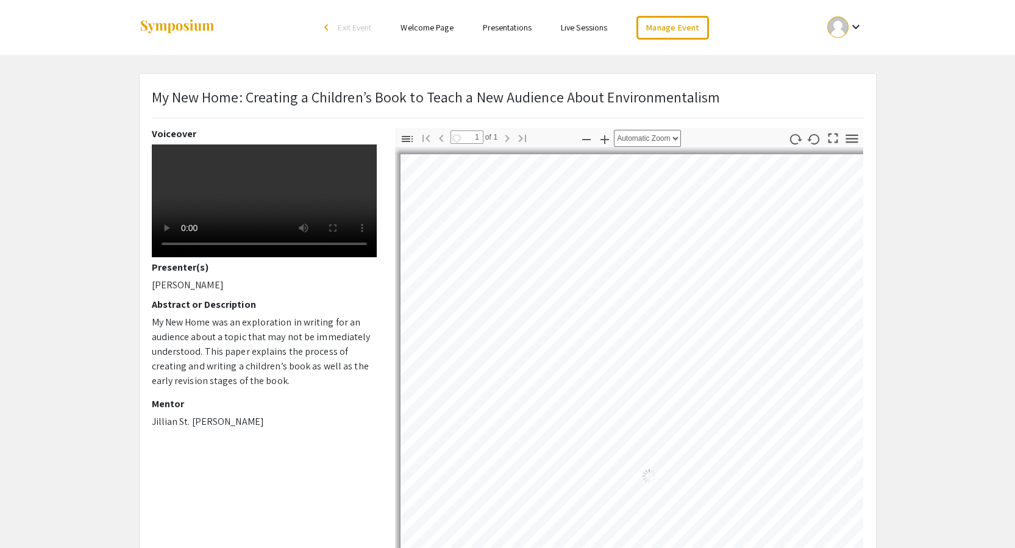
select select "auto"
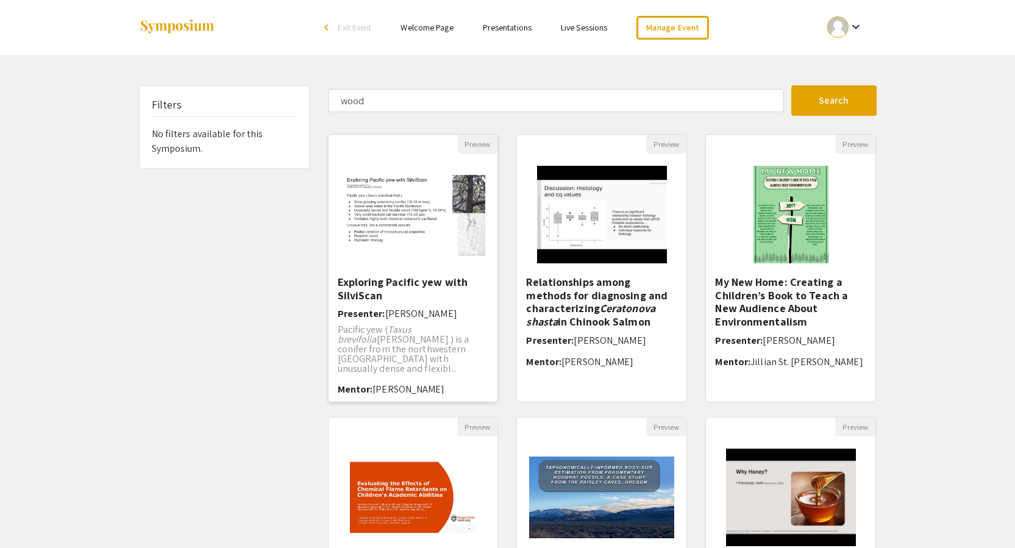
click at [397, 190] on img "Open Presentation <p>Exploring Pacific yew with SilviScan</p>" at bounding box center [413, 215] width 169 height 106
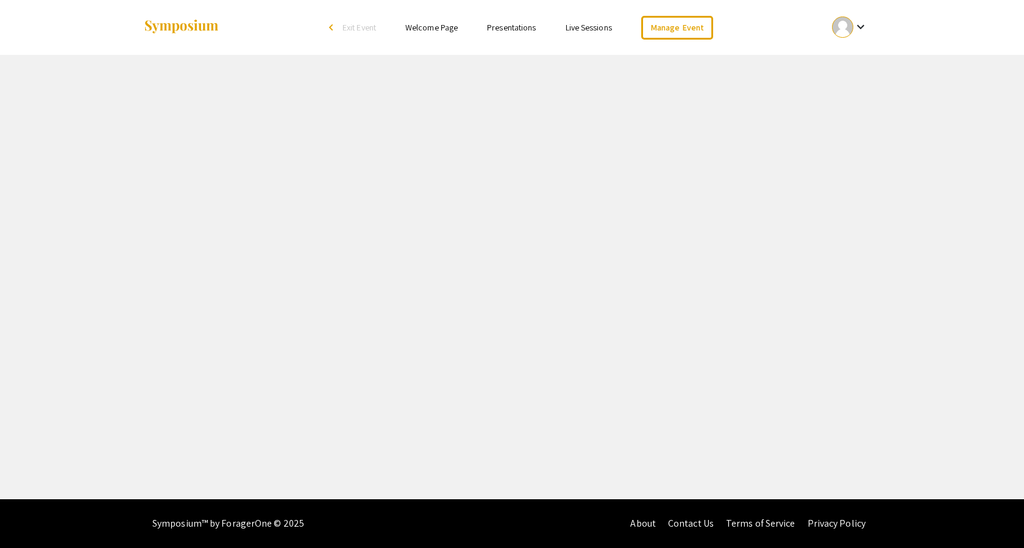
select select "custom"
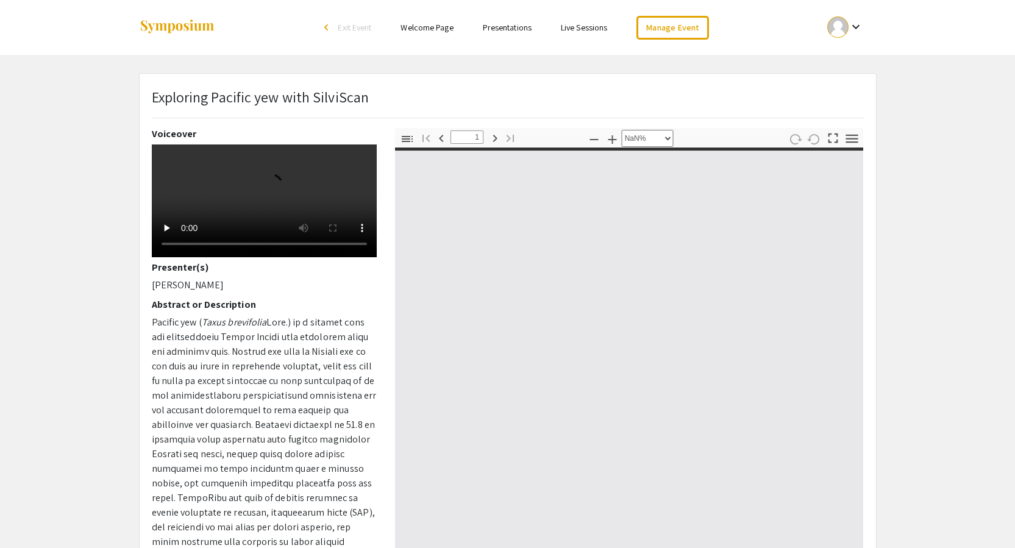
type input "0"
select select "auto"
type input "1"
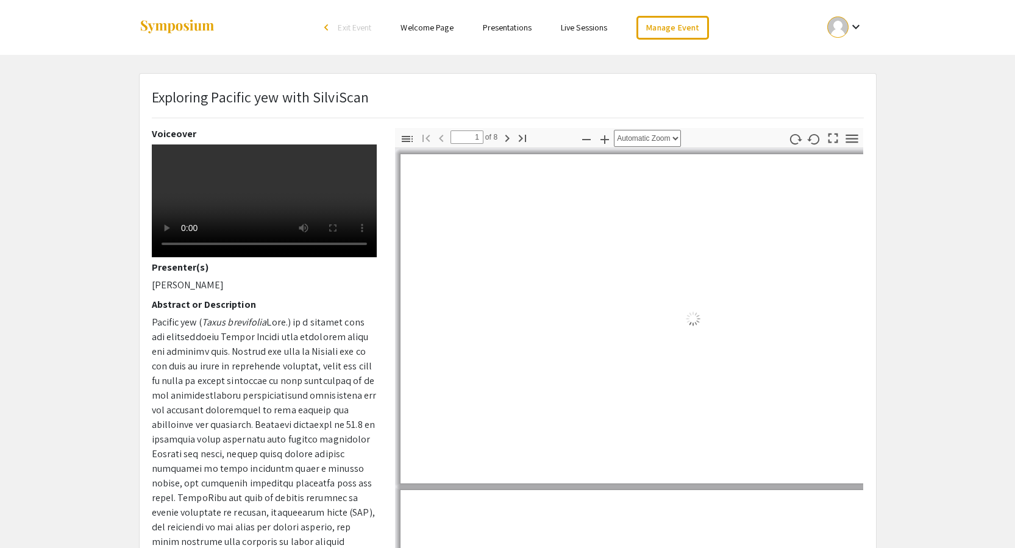
select select "auto"
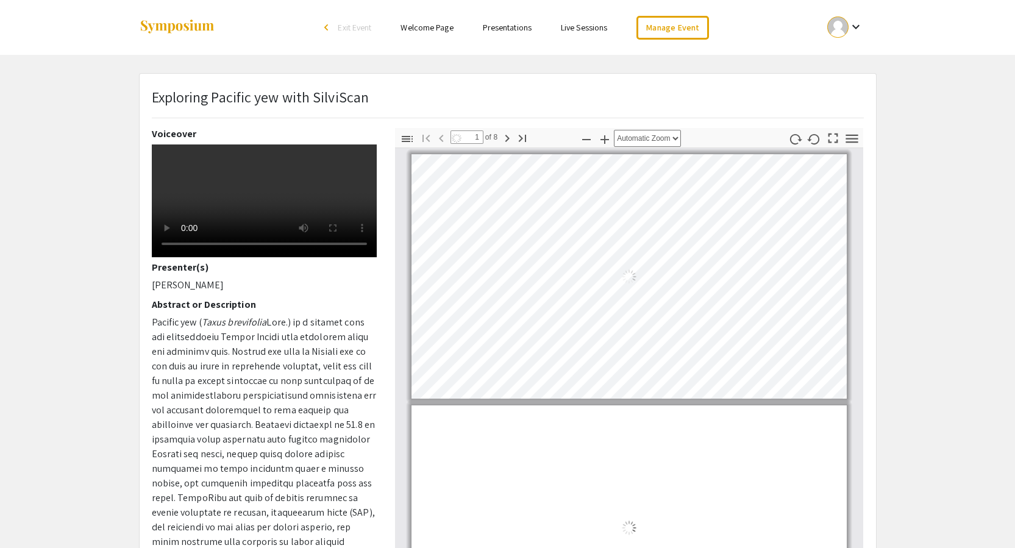
scroll to position [1, 0]
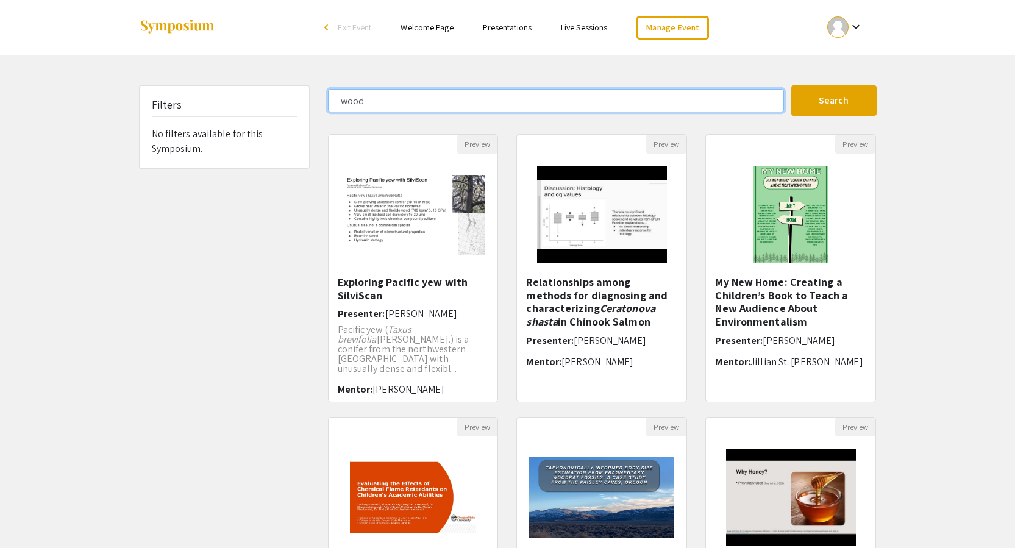
click at [394, 100] on input "wood" at bounding box center [556, 100] width 456 height 23
type input "[PERSON_NAME]"
click at [791, 85] on button "Search" at bounding box center [833, 100] width 85 height 30
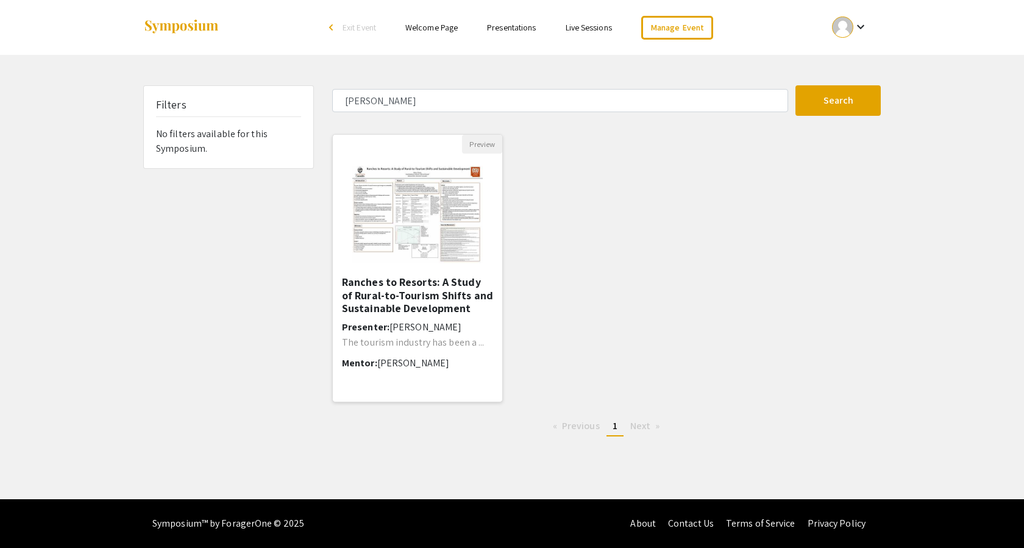
click at [403, 215] on img at bounding box center [417, 215] width 154 height 122
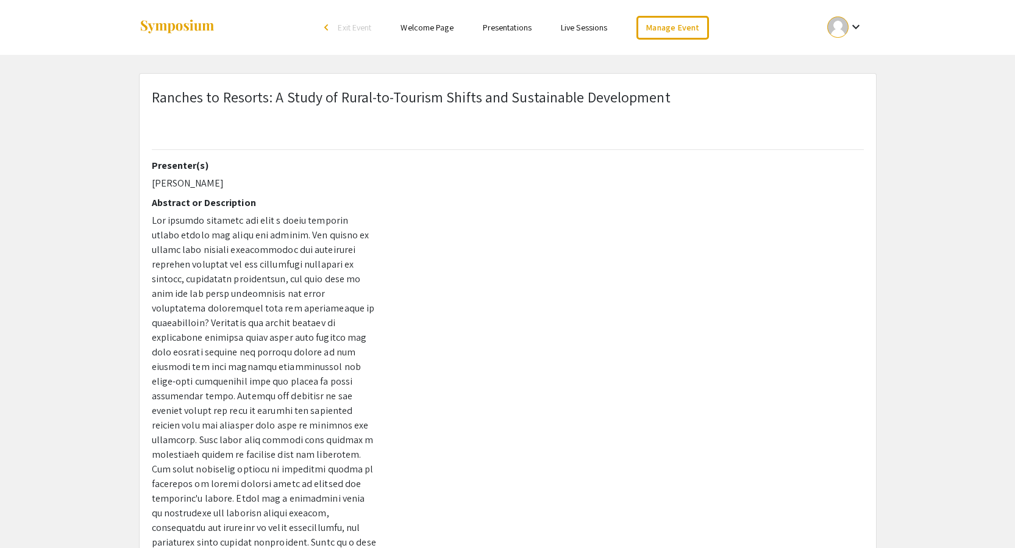
click at [353, 29] on span "Exit Event" at bounding box center [355, 27] width 34 height 11
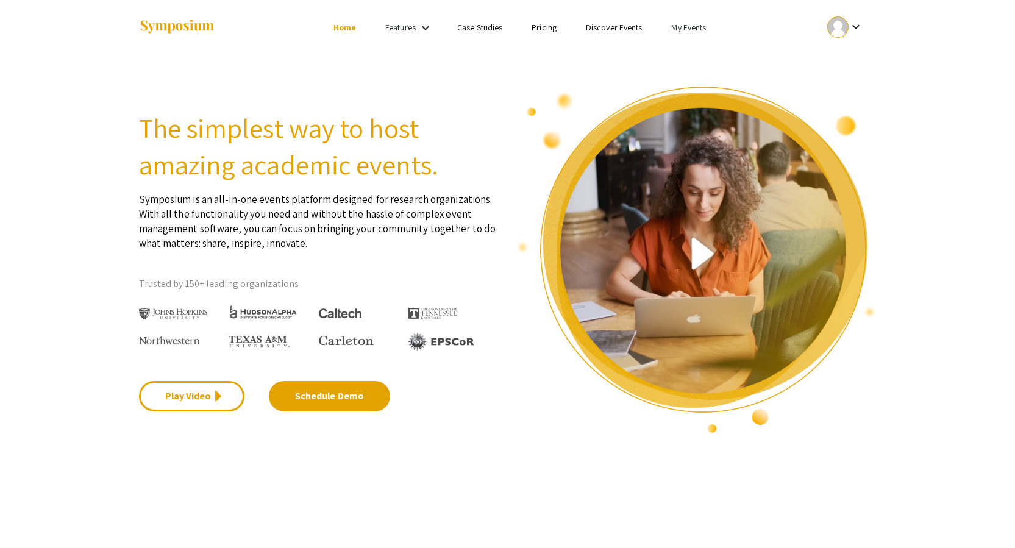
click at [680, 34] on li "My Events" at bounding box center [688, 27] width 64 height 15
click at [686, 50] on button "Events I've organized" at bounding box center [708, 54] width 104 height 29
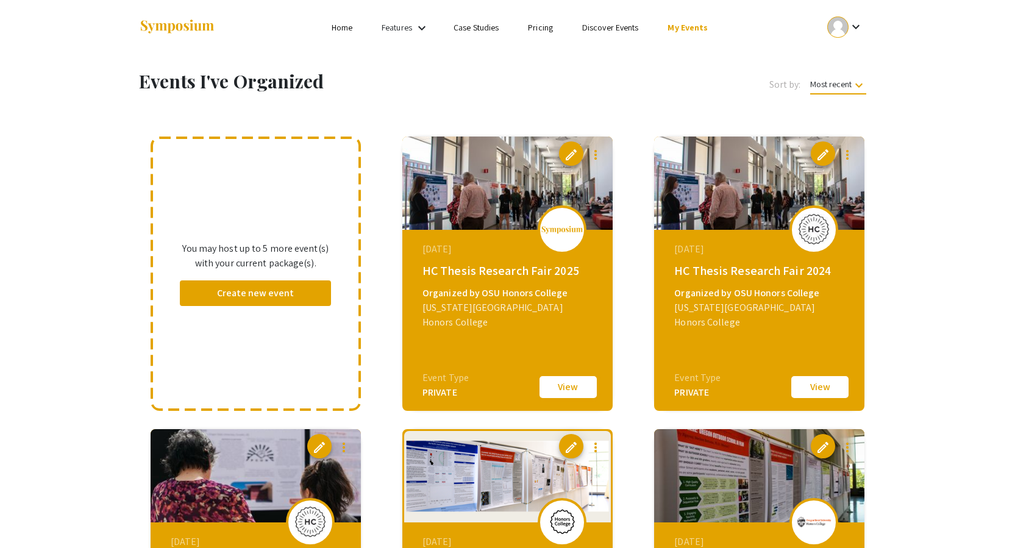
click at [570, 394] on button "View" at bounding box center [568, 387] width 61 height 26
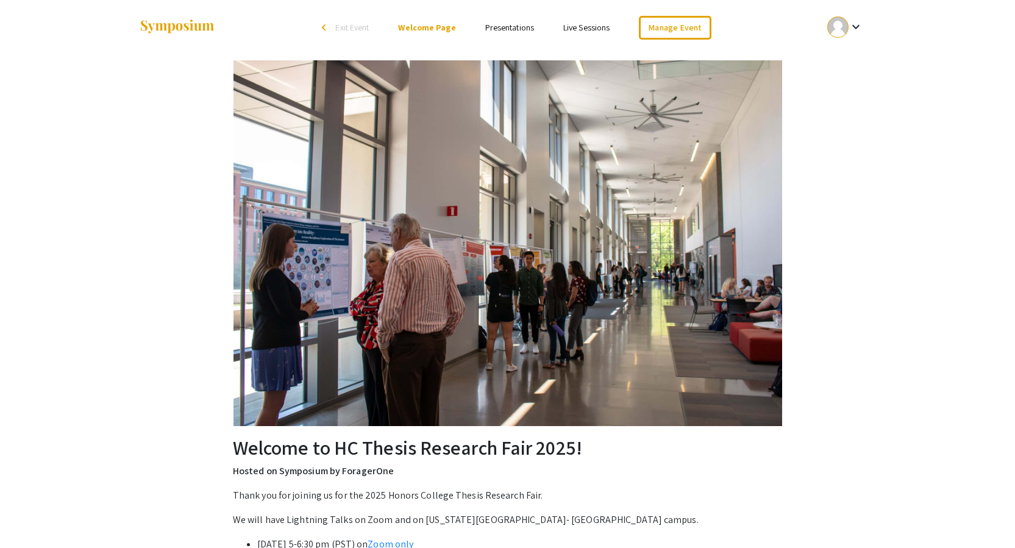
click at [524, 31] on link "Presentations" at bounding box center [509, 27] width 49 height 11
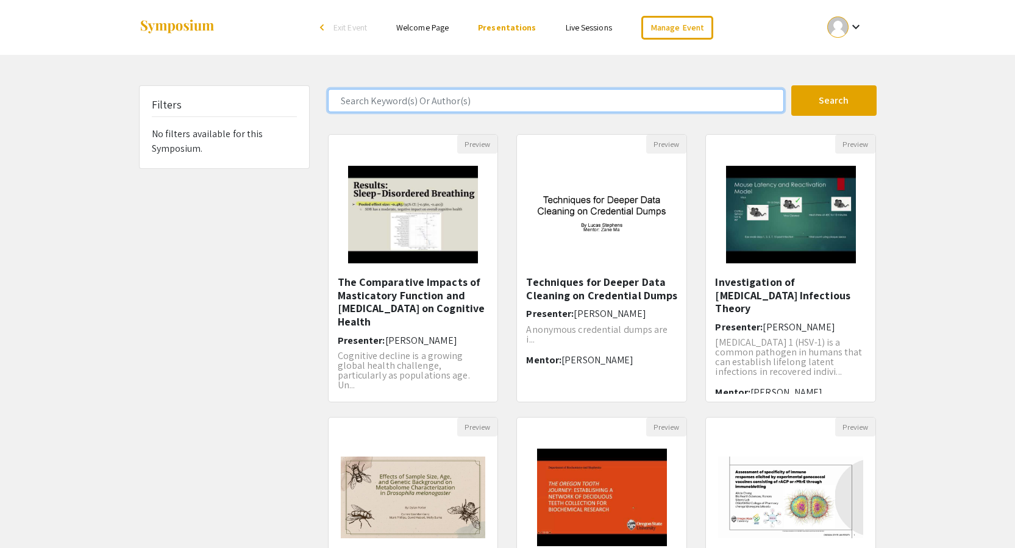
click at [447, 96] on input "Search Keyword(s) Or Author(s)" at bounding box center [556, 100] width 456 height 23
type input "ware"
click at [791, 85] on button "Search" at bounding box center [833, 100] width 85 height 30
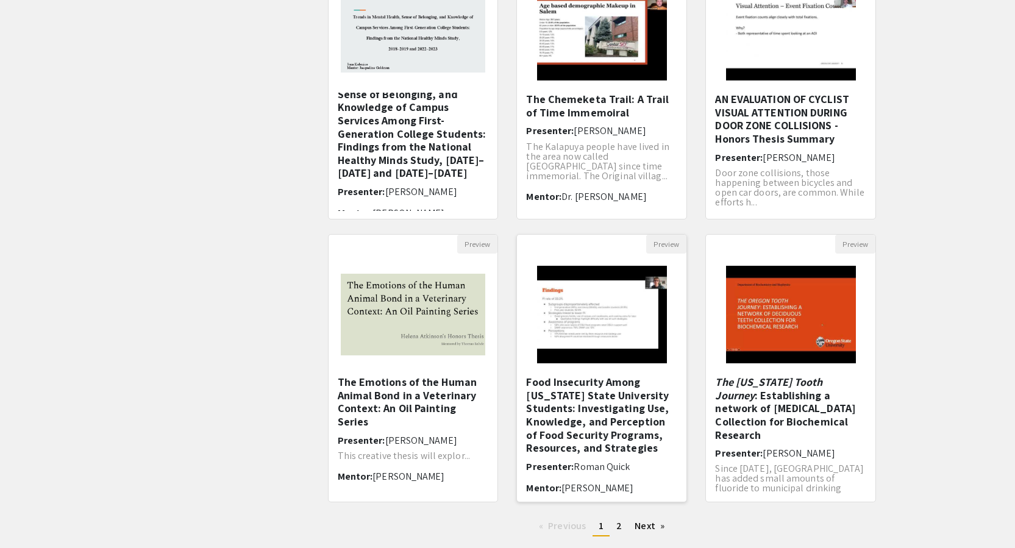
scroll to position [5, 0]
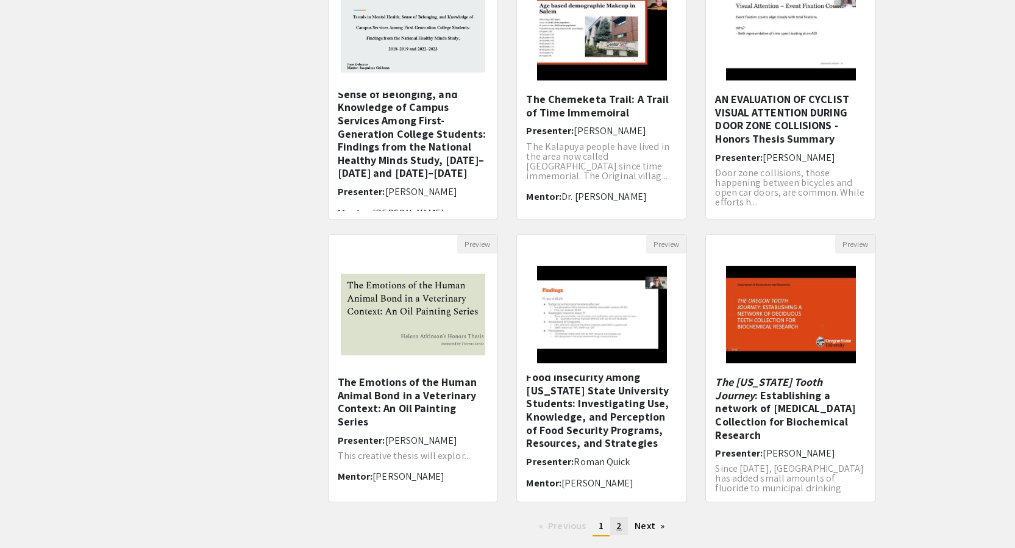
click at [616, 525] on link "page 2" at bounding box center [619, 526] width 18 height 18
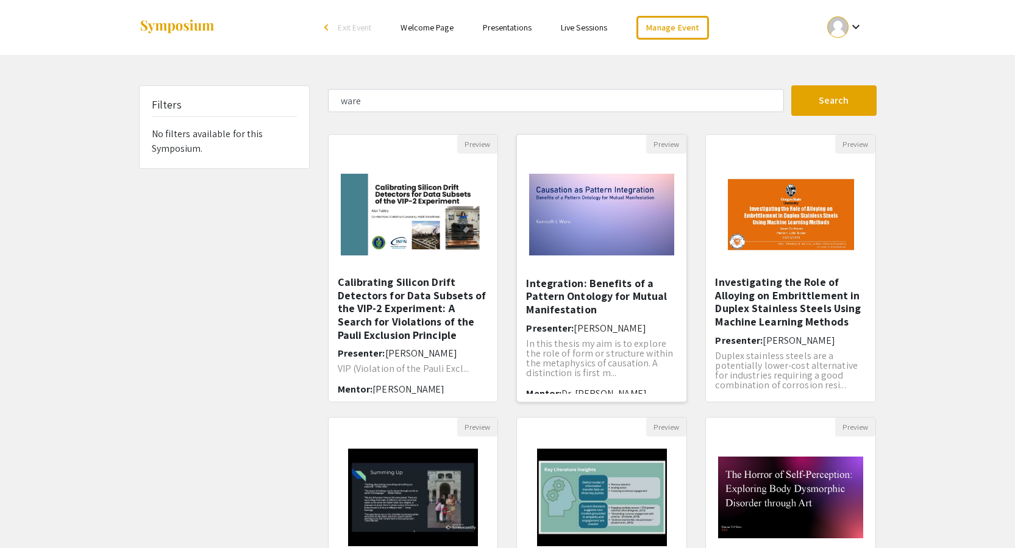
scroll to position [23, 0]
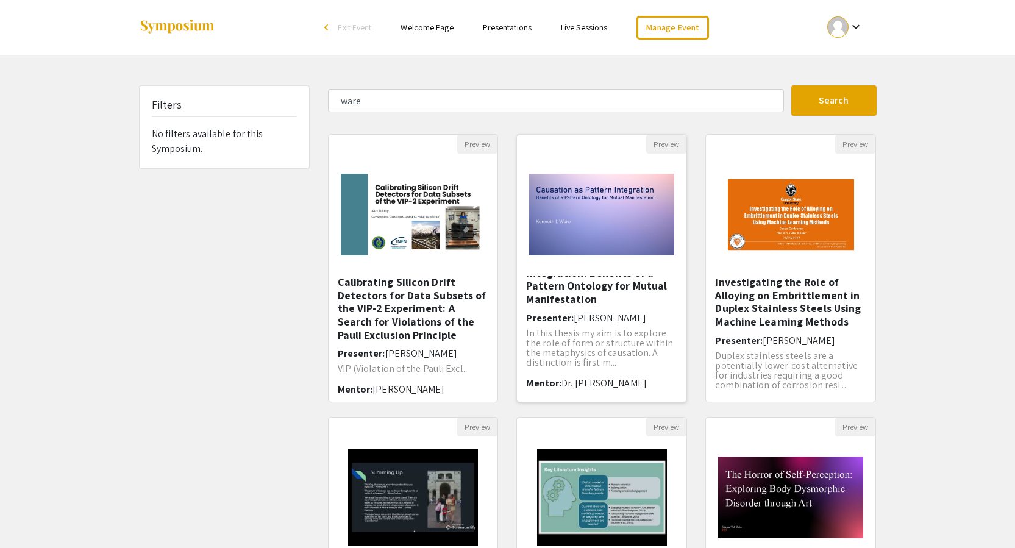
click at [611, 211] on img "Open Presentation <p>Causation as Pattern Integration: Benefits of a Pattern On…" at bounding box center [601, 215] width 169 height 106
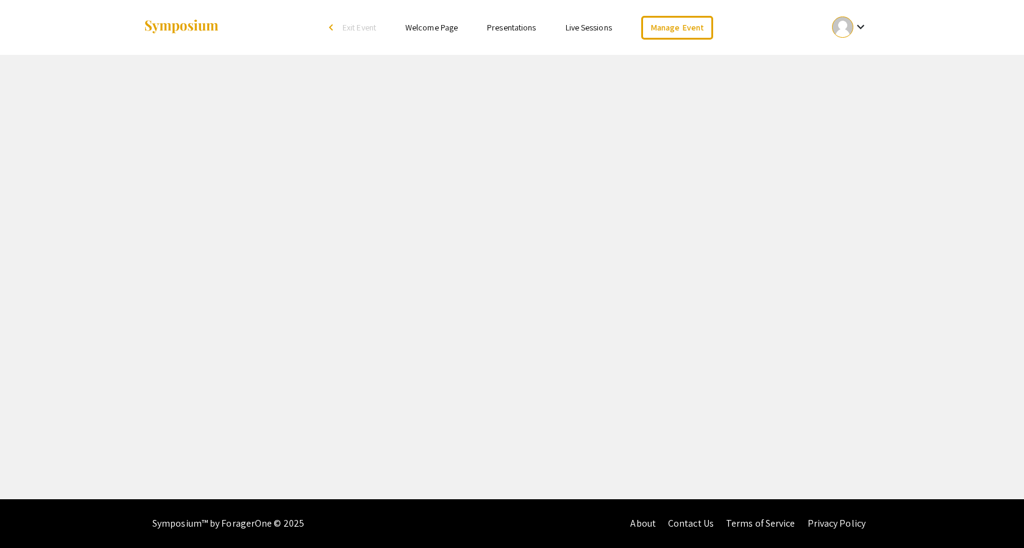
select select "custom"
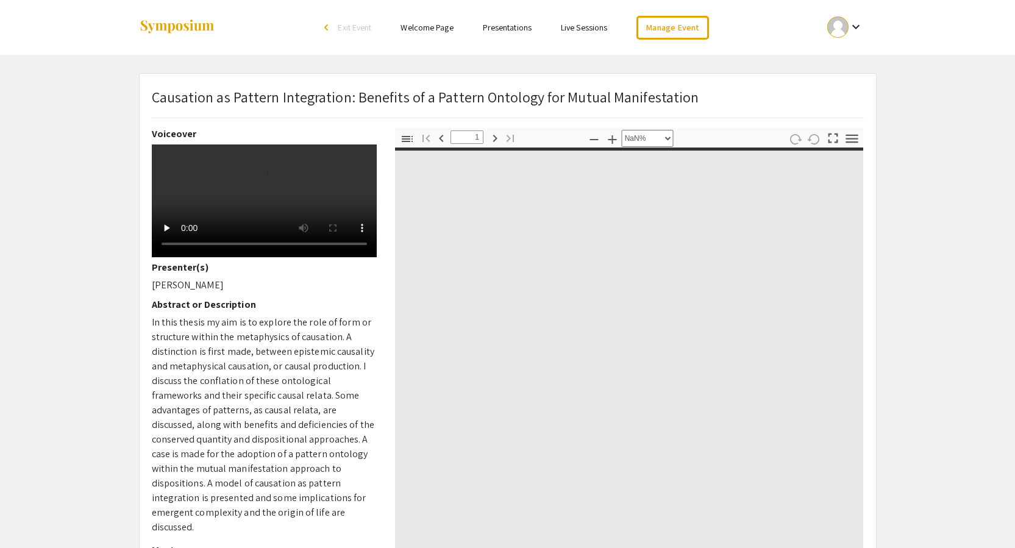
type input "0"
select select "custom"
type input "1"
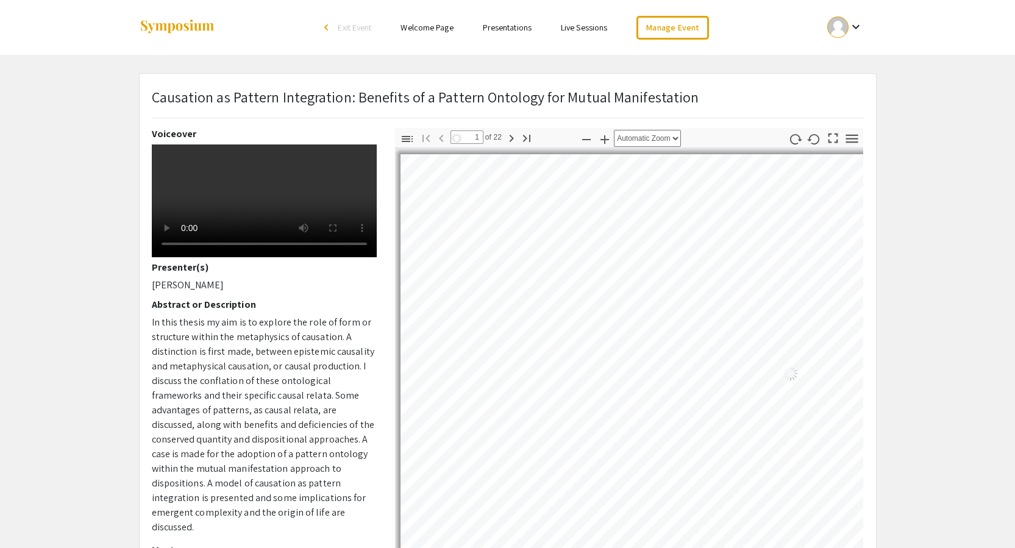
select select "auto"
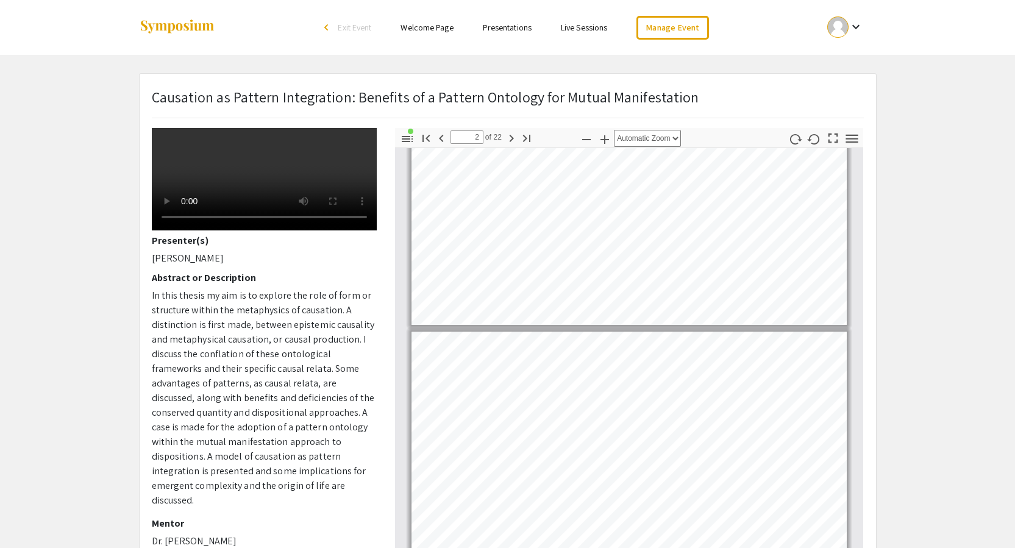
type input "1"
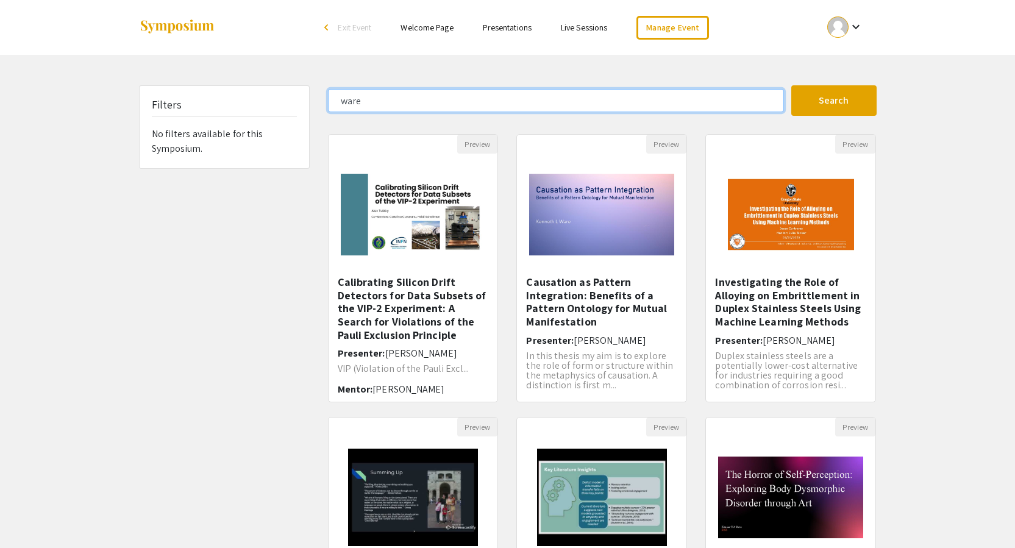
click at [472, 97] on input "ware" at bounding box center [556, 100] width 456 height 23
type input "[PERSON_NAME]"
click at [791, 85] on button "Search" at bounding box center [833, 100] width 85 height 30
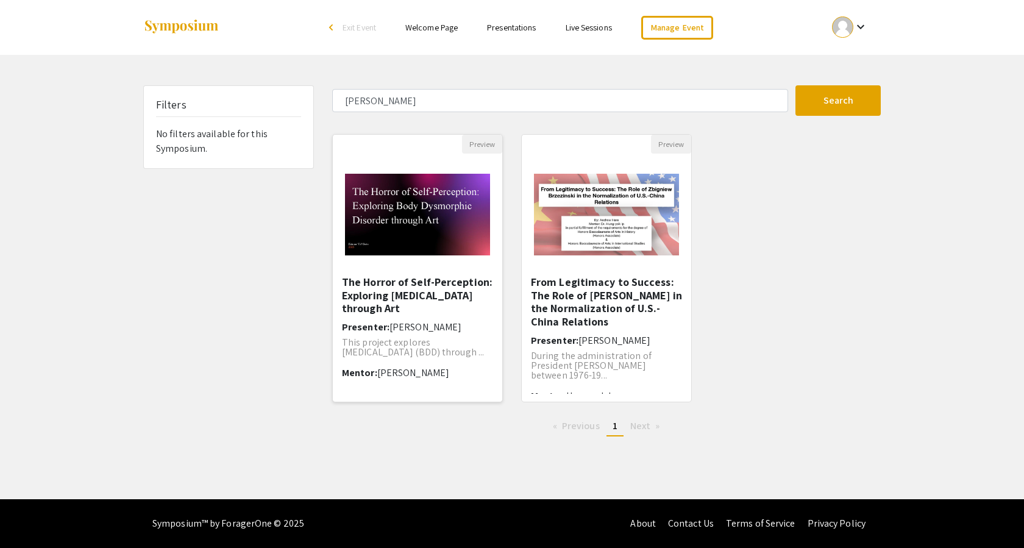
click at [429, 191] on img "Open Presentation <p>The Horror of Self-Perception: Exploring Body Dysmorphic D…" at bounding box center [417, 215] width 169 height 106
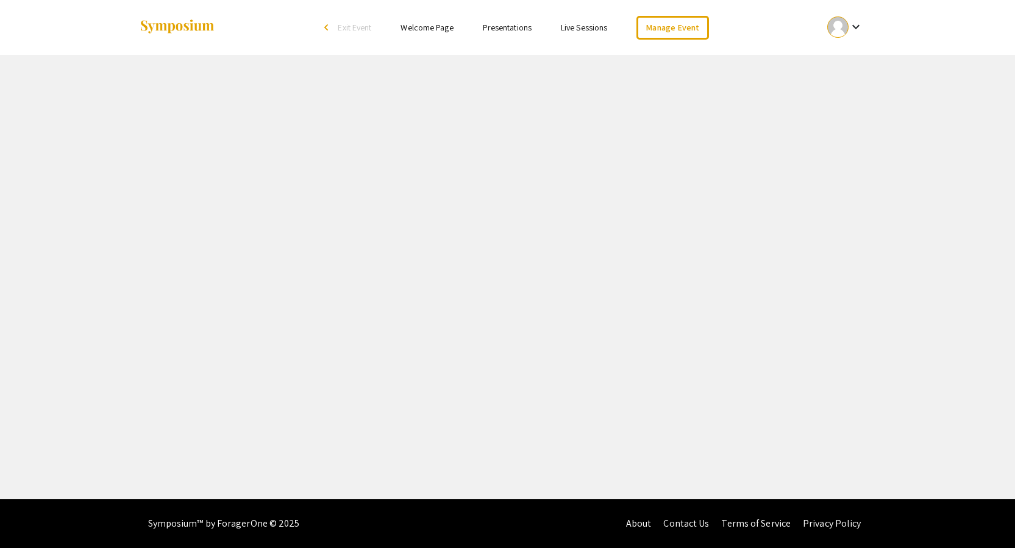
select select "custom"
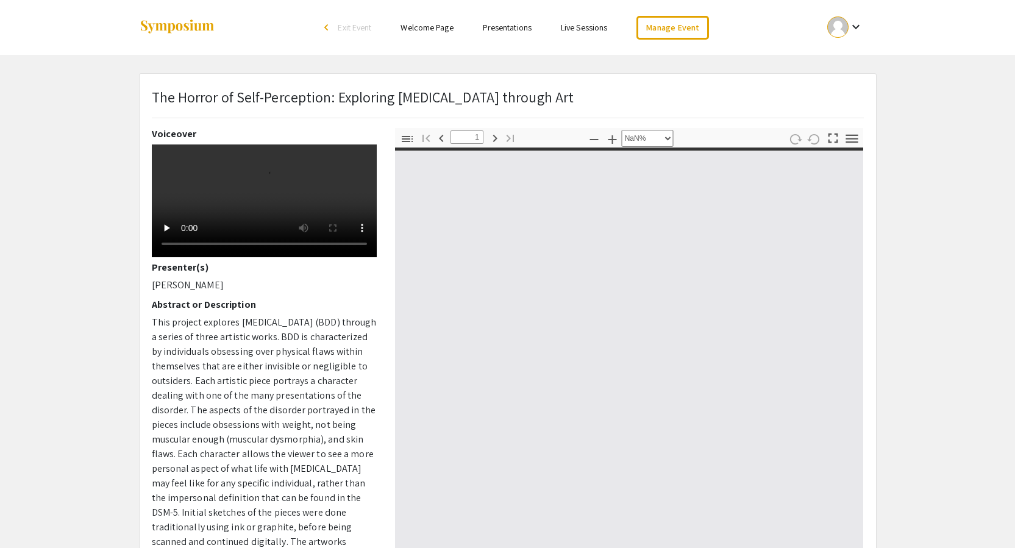
type input "0"
select select "custom"
type input "1"
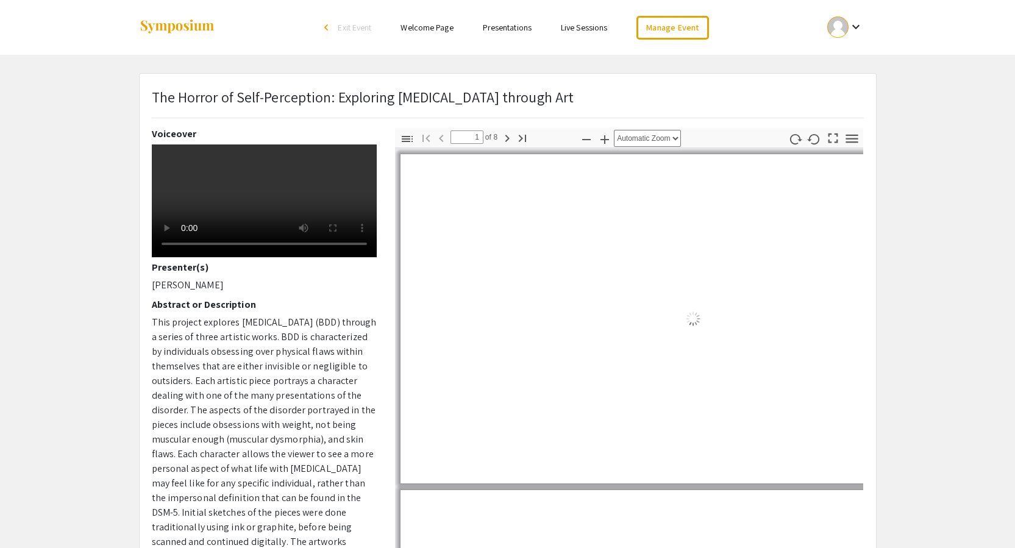
select select "auto"
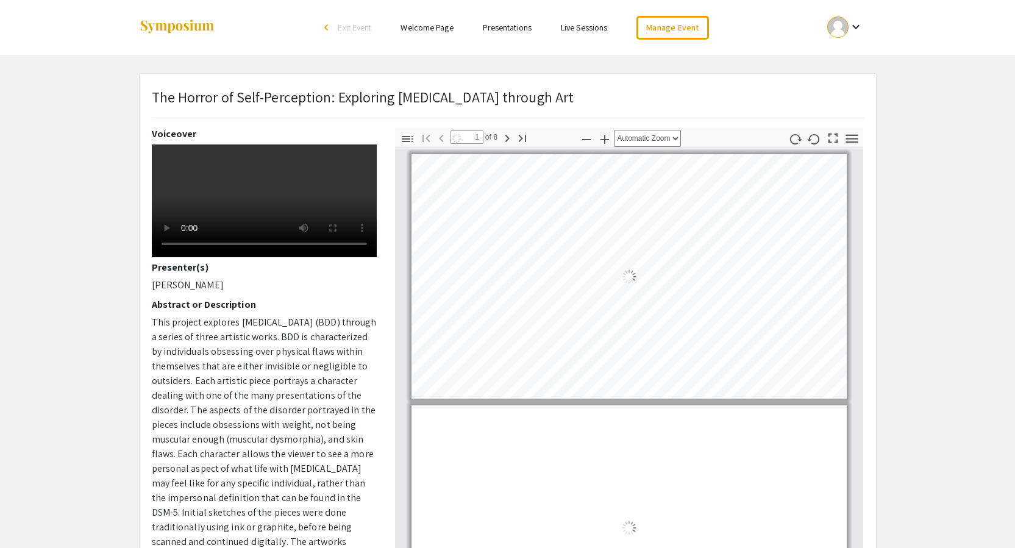
scroll to position [1, 0]
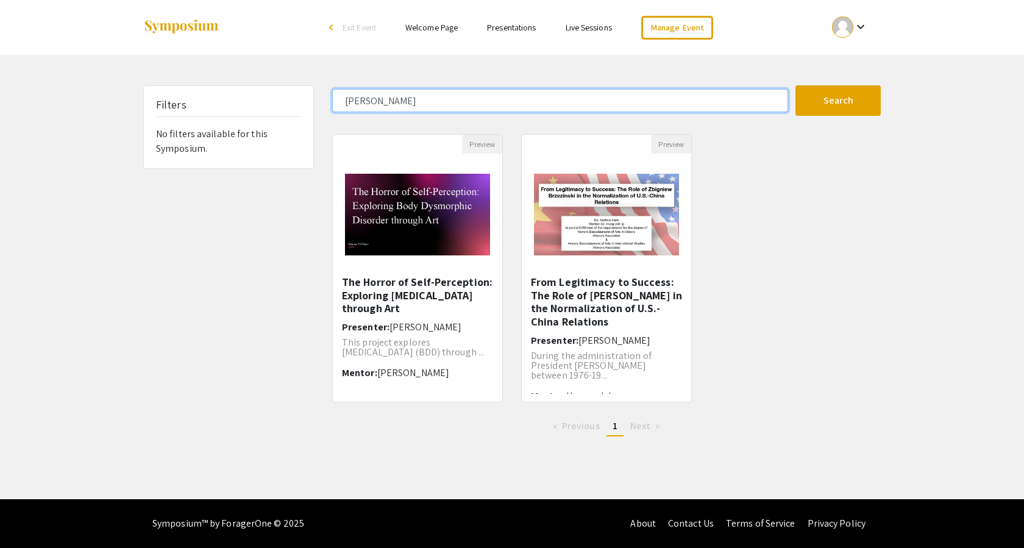
click at [388, 109] on input "[PERSON_NAME]" at bounding box center [560, 100] width 456 height 23
type input "negreanu"
click at [795, 85] on button "Search" at bounding box center [837, 100] width 85 height 30
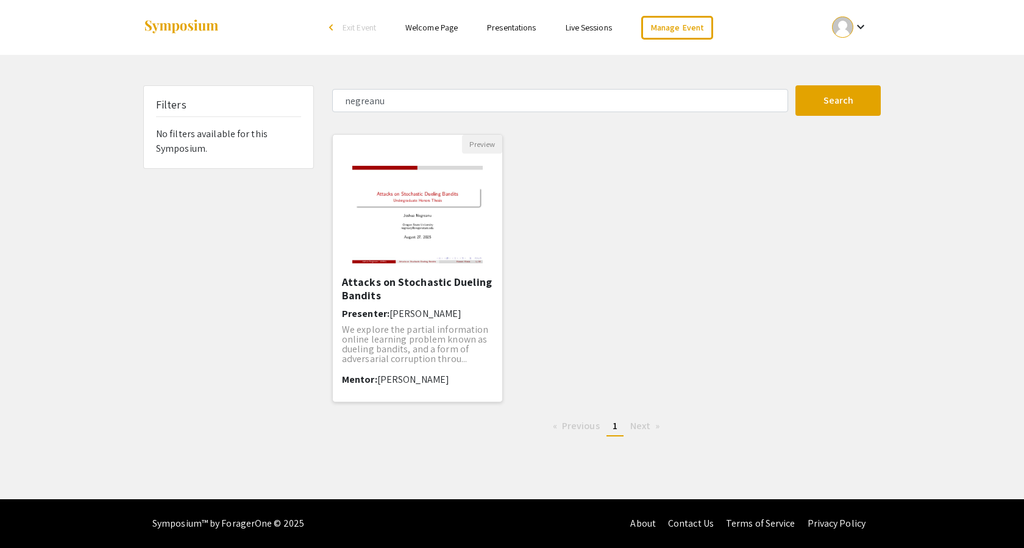
click at [425, 230] on img "Open Presentation <p>Attacks on Stochastic Dueling Bandits</p>" at bounding box center [417, 215] width 154 height 122
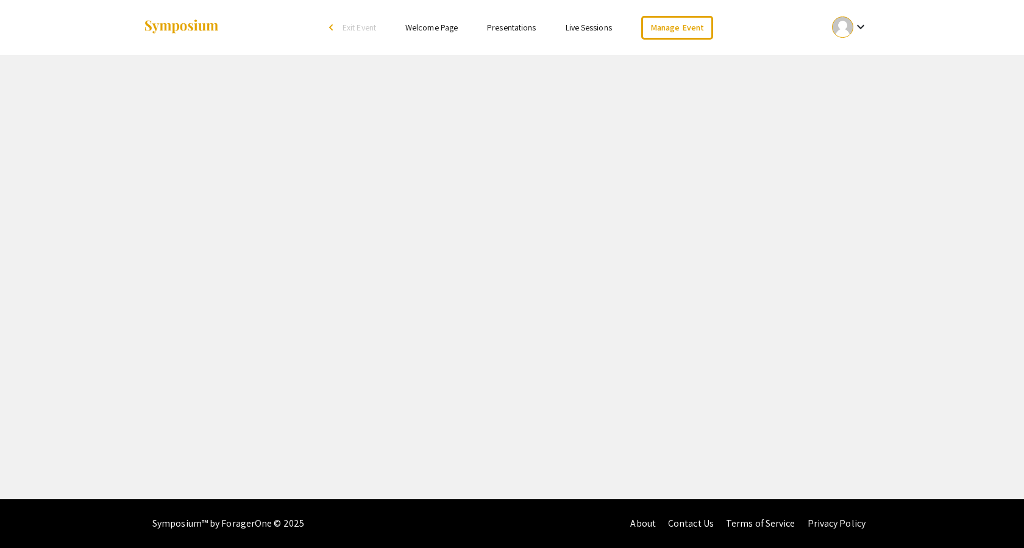
select select "custom"
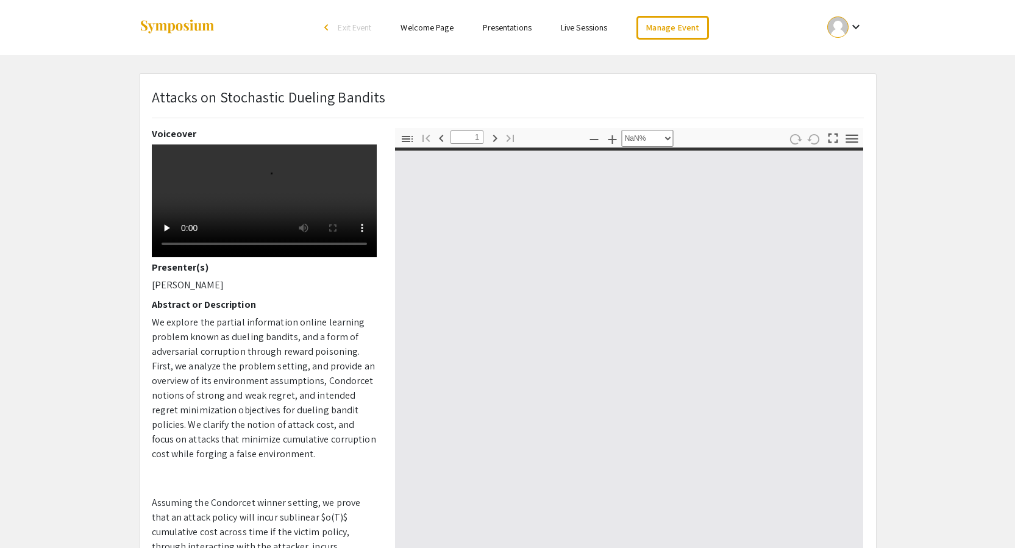
type input "0"
select select "auto"
type input "1"
select select "auto"
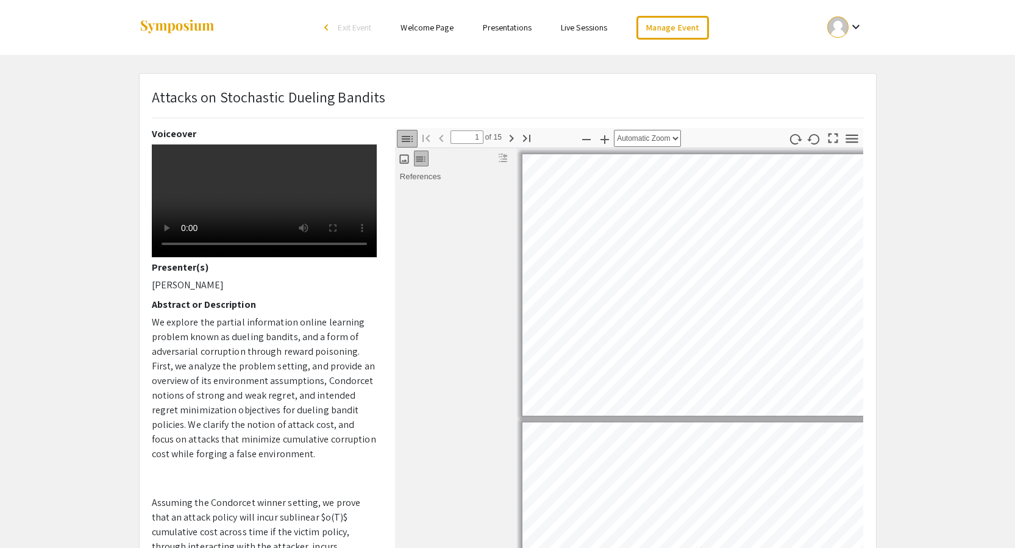
scroll to position [1, 0]
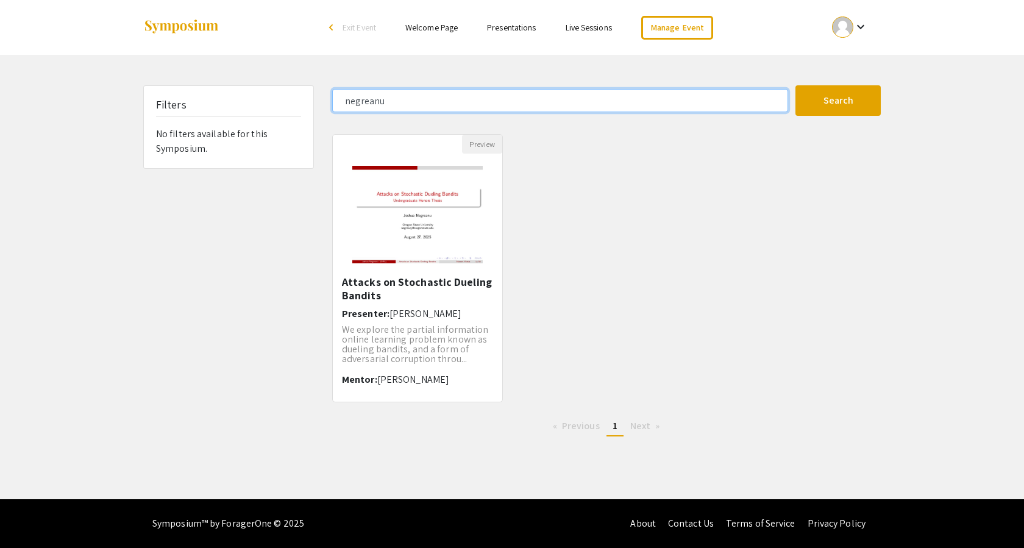
click at [471, 109] on input "negreanu" at bounding box center [560, 100] width 456 height 23
type input "quick"
click at [795, 85] on button "Search" at bounding box center [837, 100] width 85 height 30
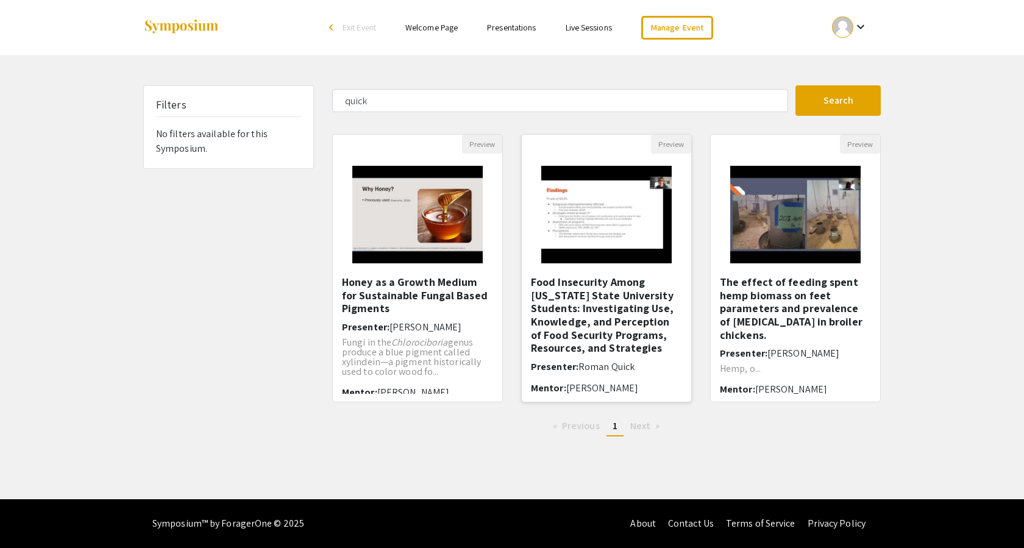
click at [599, 225] on img at bounding box center [606, 215] width 154 height 122
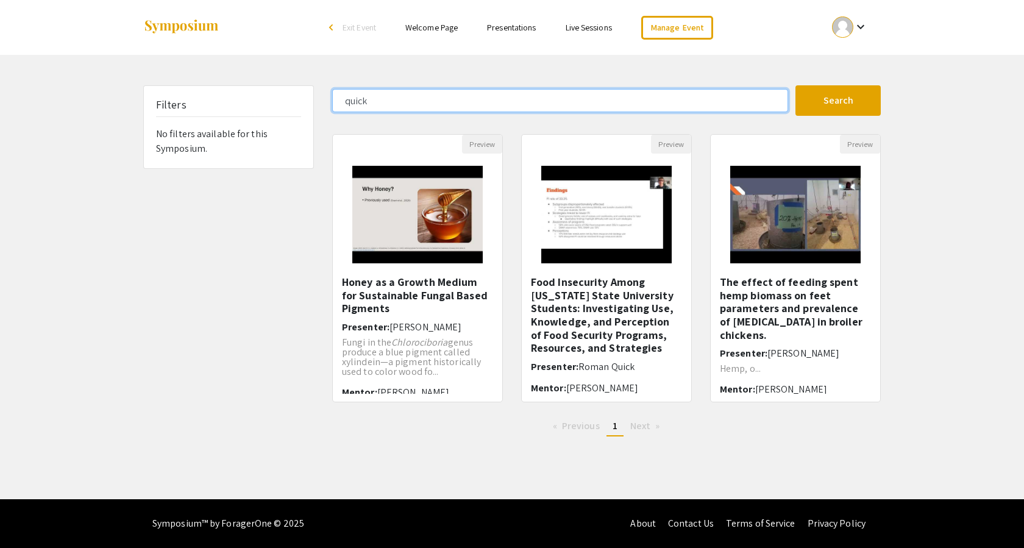
click at [466, 108] on input "quick" at bounding box center [560, 100] width 456 height 23
type input "[PERSON_NAME]"
click at [795, 85] on button "Search" at bounding box center [837, 100] width 85 height 30
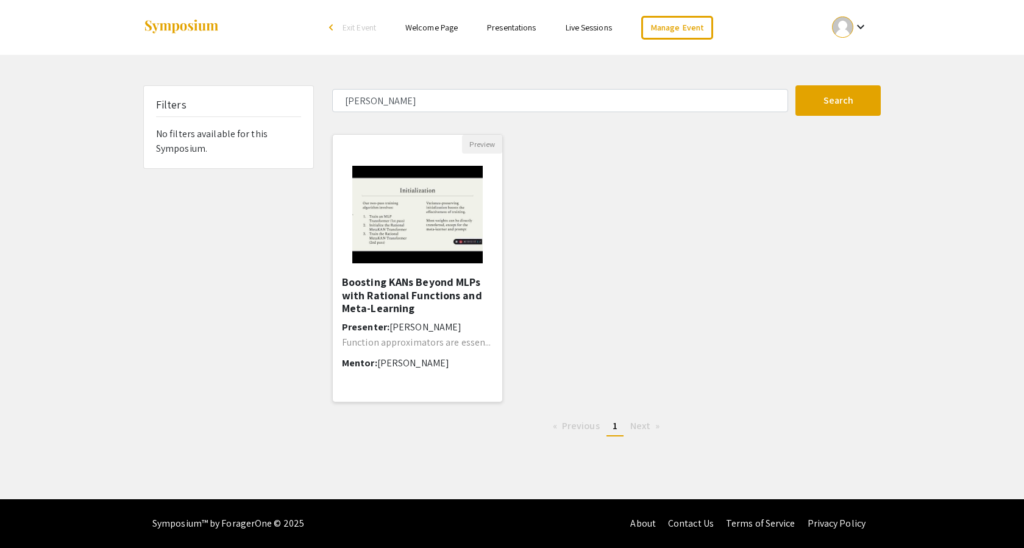
click at [424, 216] on img at bounding box center [417, 215] width 154 height 122
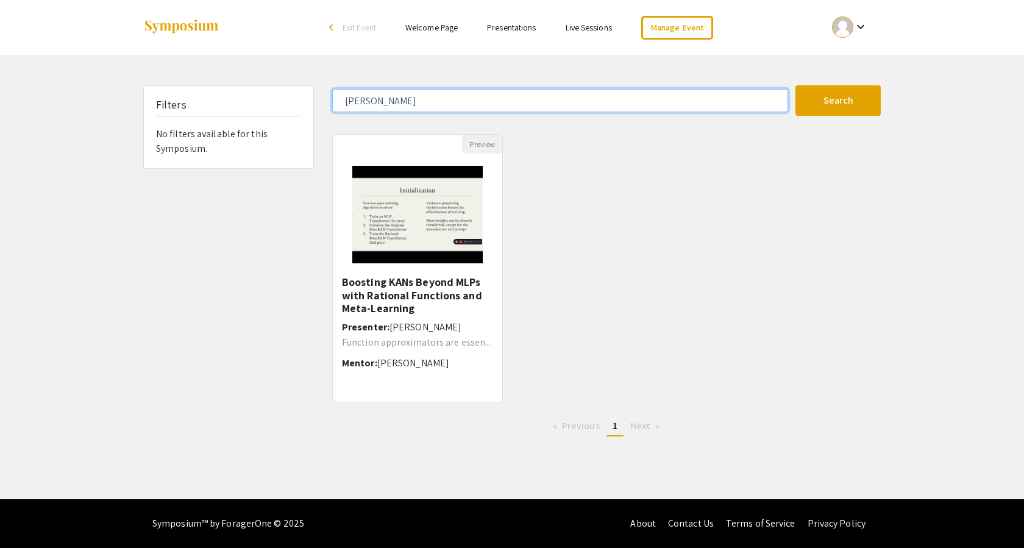
click at [431, 97] on input "[PERSON_NAME]" at bounding box center [560, 100] width 456 height 23
type input "[PERSON_NAME]"
click at [795, 85] on button "Search" at bounding box center [837, 100] width 85 height 30
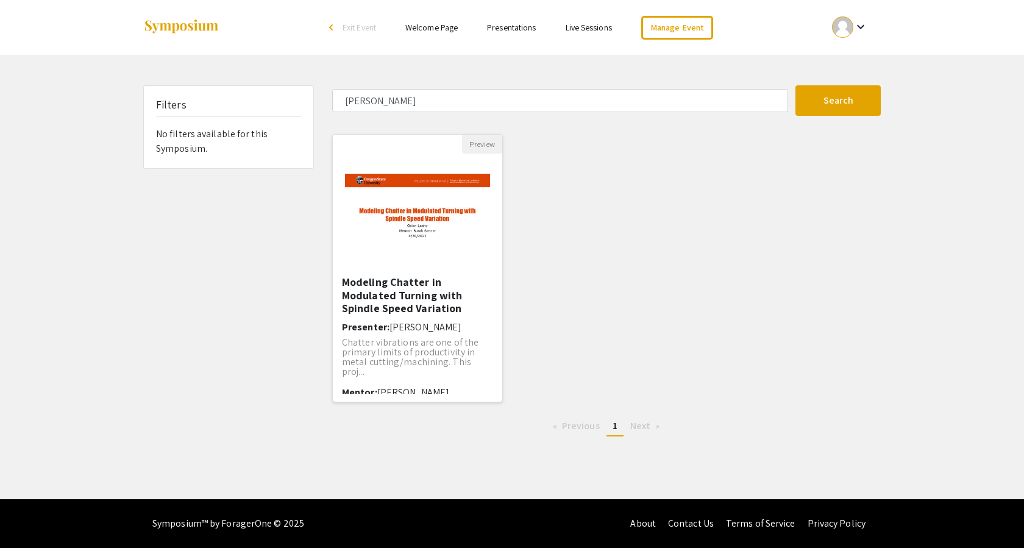
click at [398, 220] on img "Open Presentation <p>Modeling Chatter in Modulated Turning with Spindle Speed V…" at bounding box center [417, 215] width 169 height 106
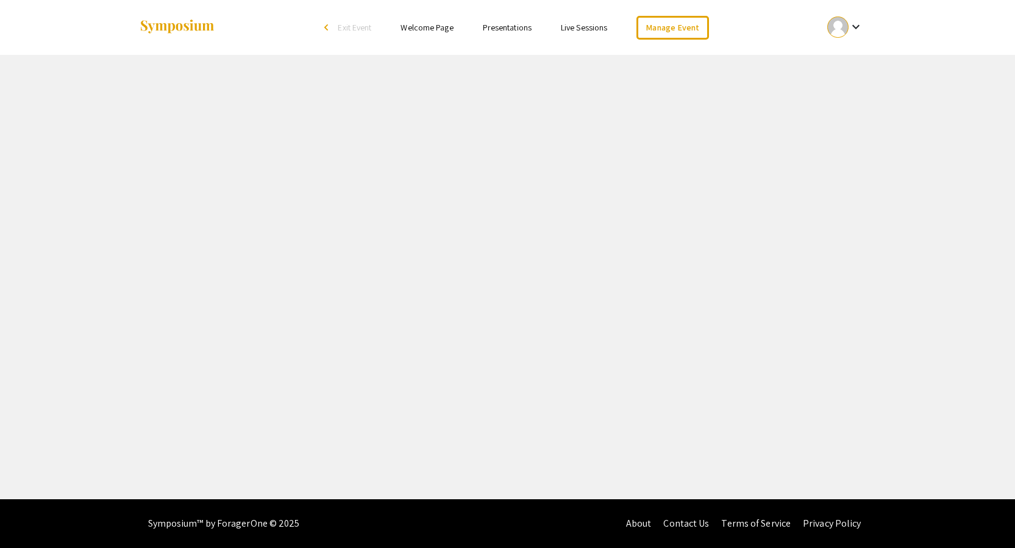
select select "custom"
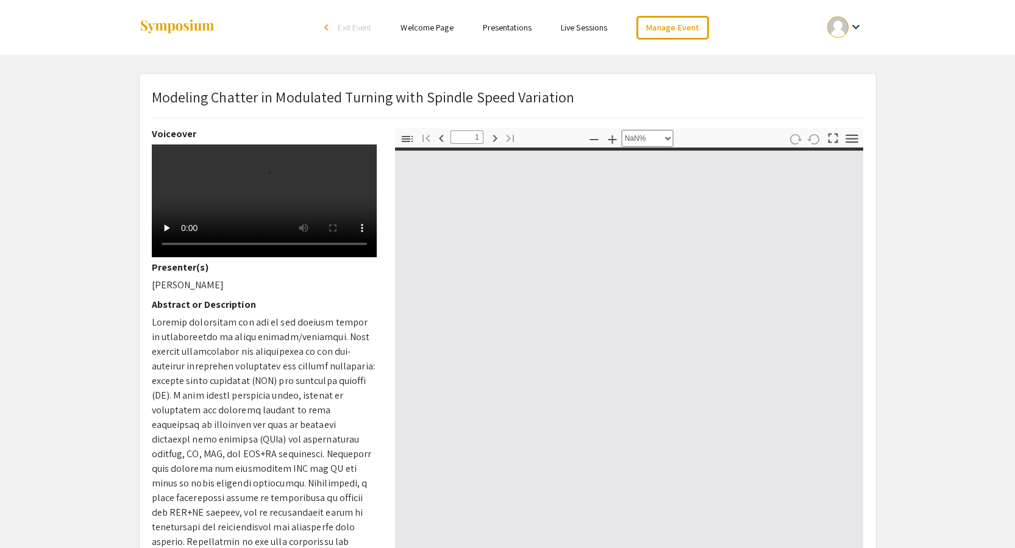
type input "0"
select select "custom"
type input "1"
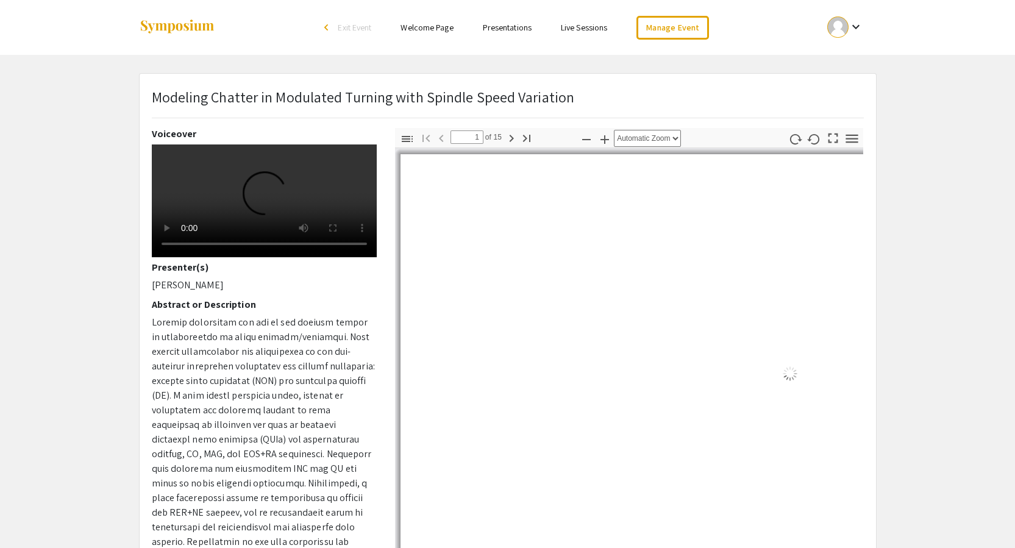
select select "auto"
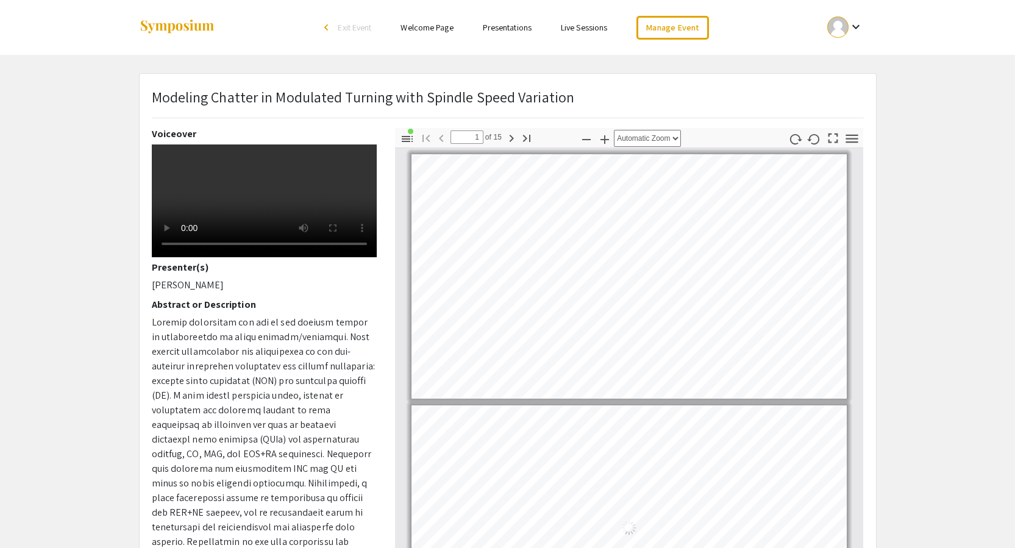
scroll to position [2, 0]
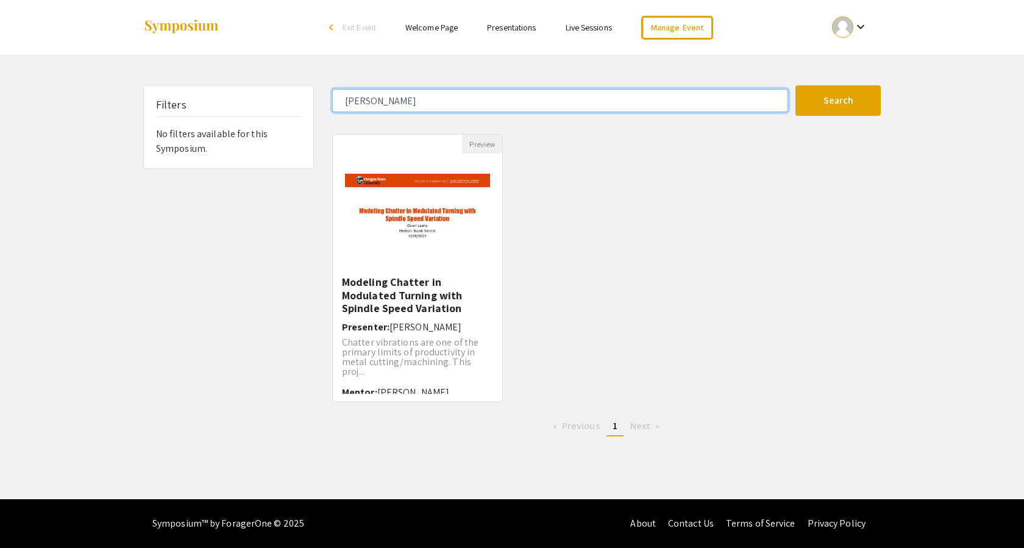
click at [475, 101] on input "[PERSON_NAME]" at bounding box center [560, 100] width 456 height 23
type input "[PERSON_NAME]"
click at [795, 85] on button "Search" at bounding box center [837, 100] width 85 height 30
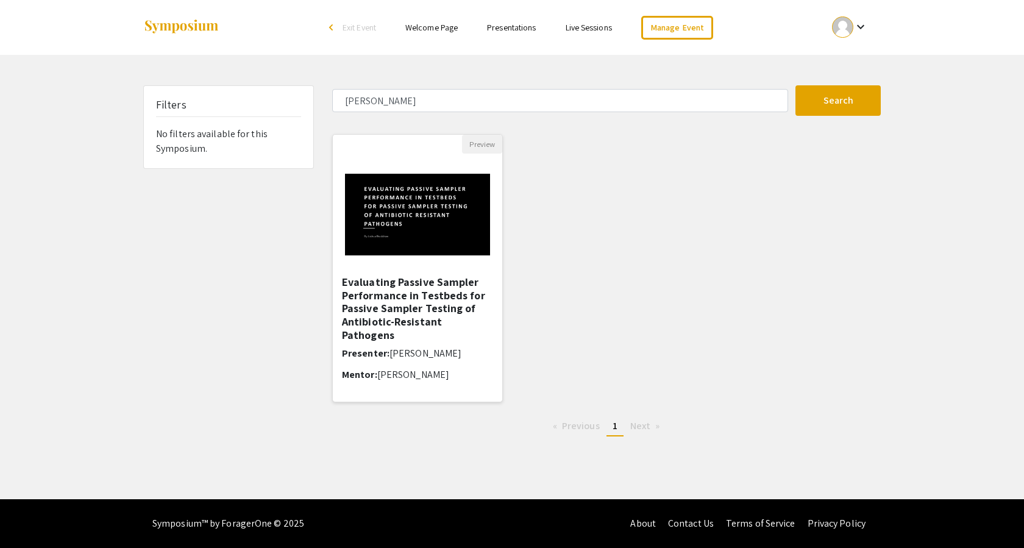
click at [422, 205] on img at bounding box center [417, 215] width 169 height 106
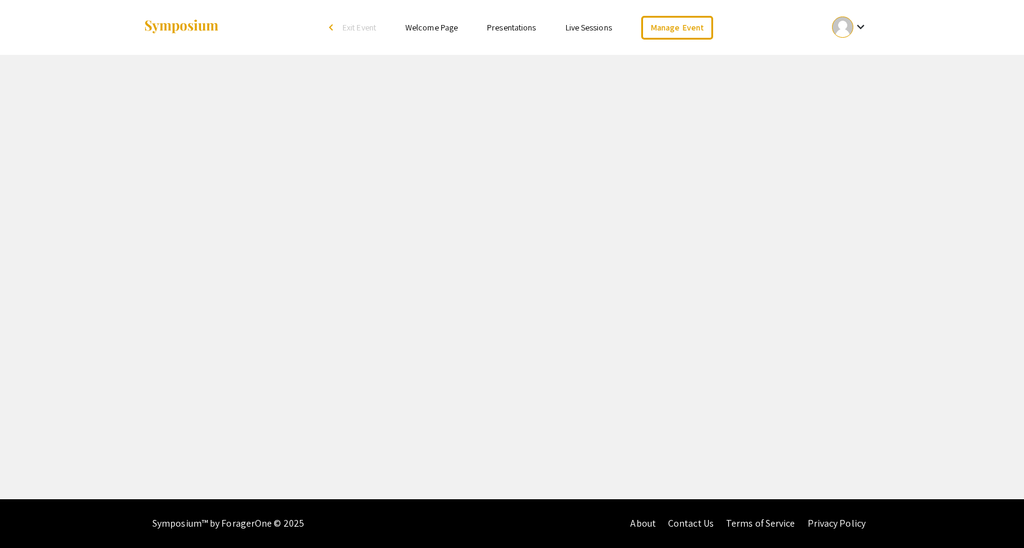
select select "custom"
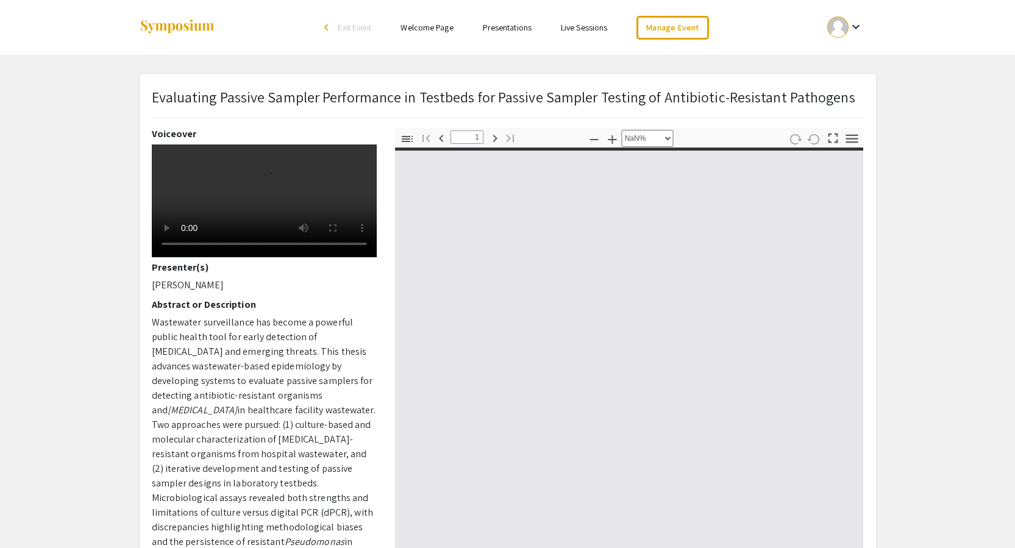
type input "0"
select select "custom"
type input "1"
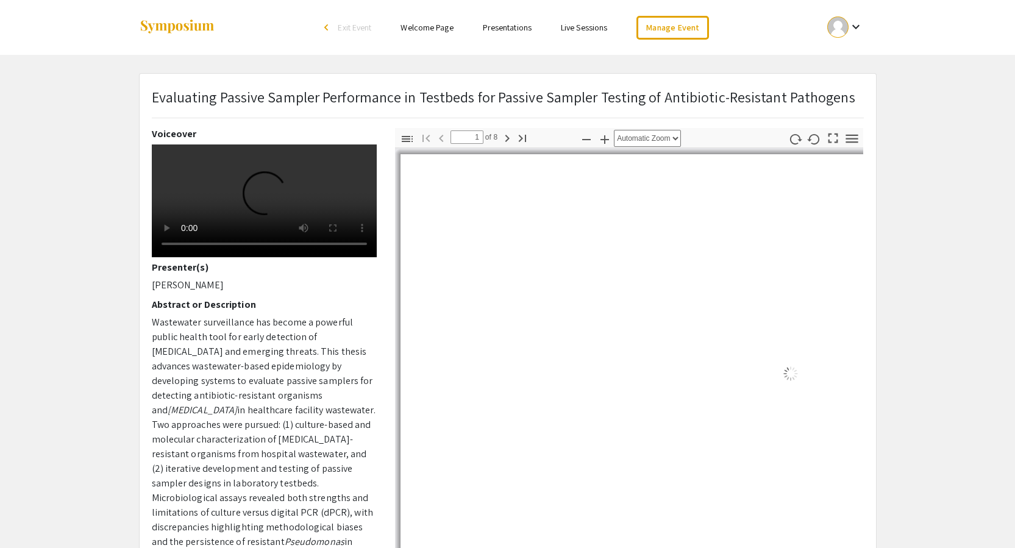
select select "auto"
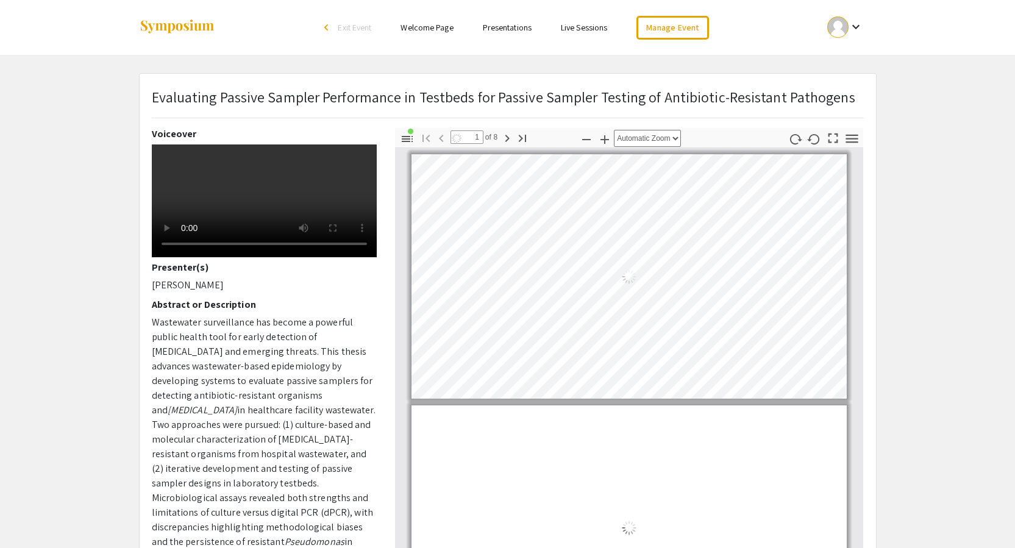
scroll to position [2, 0]
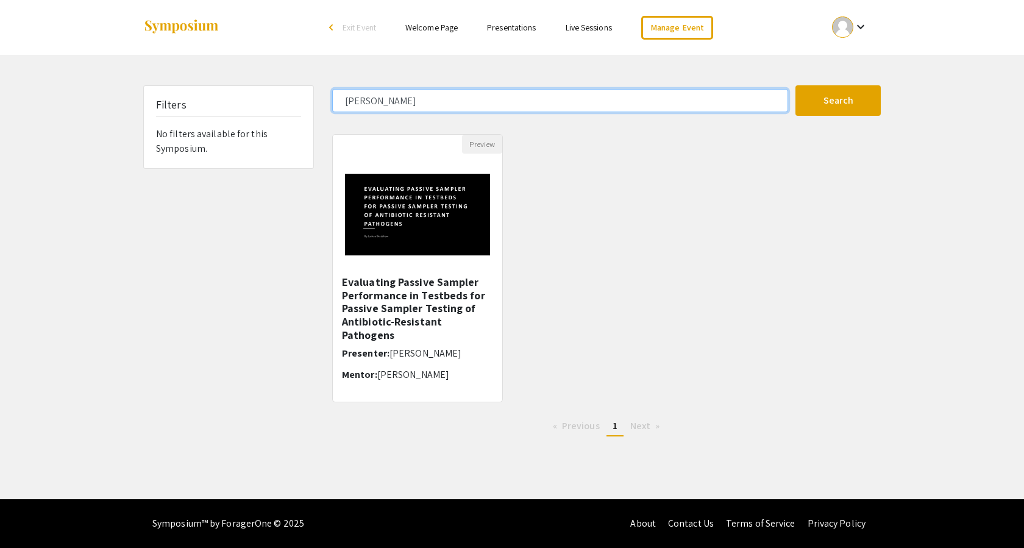
click at [399, 107] on input "[PERSON_NAME]" at bounding box center [560, 100] width 456 height 23
type input "[PERSON_NAME]"
click at [795, 85] on button "Search" at bounding box center [837, 100] width 85 height 30
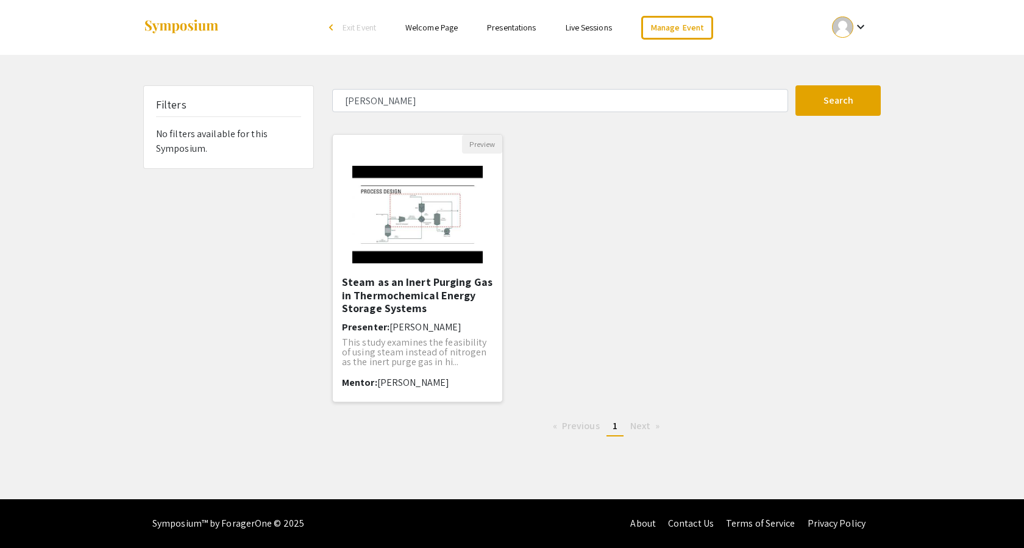
click at [391, 199] on img at bounding box center [417, 215] width 154 height 122
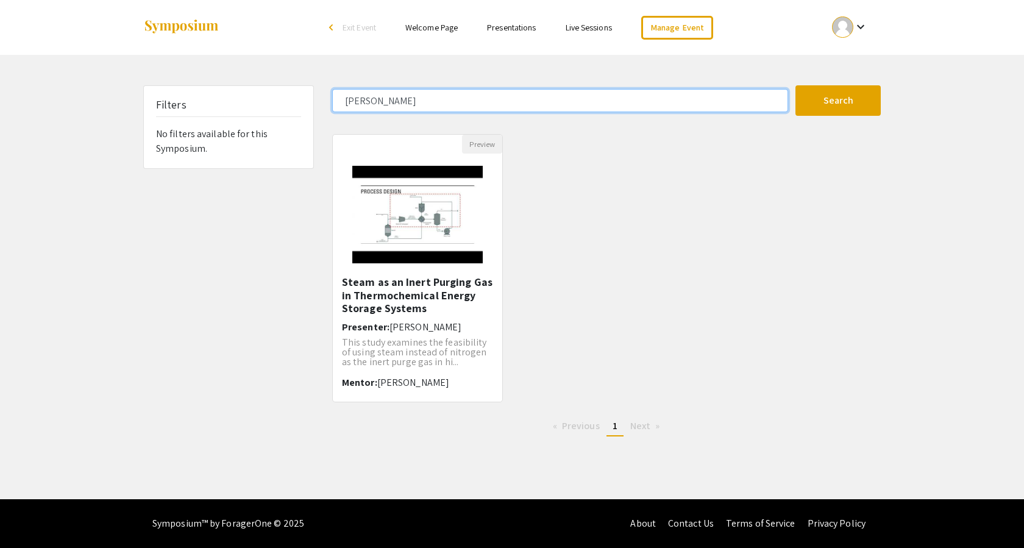
click at [500, 98] on input "[PERSON_NAME]" at bounding box center [560, 100] width 456 height 23
type input "grobey"
click at [795, 85] on button "Search" at bounding box center [837, 100] width 85 height 30
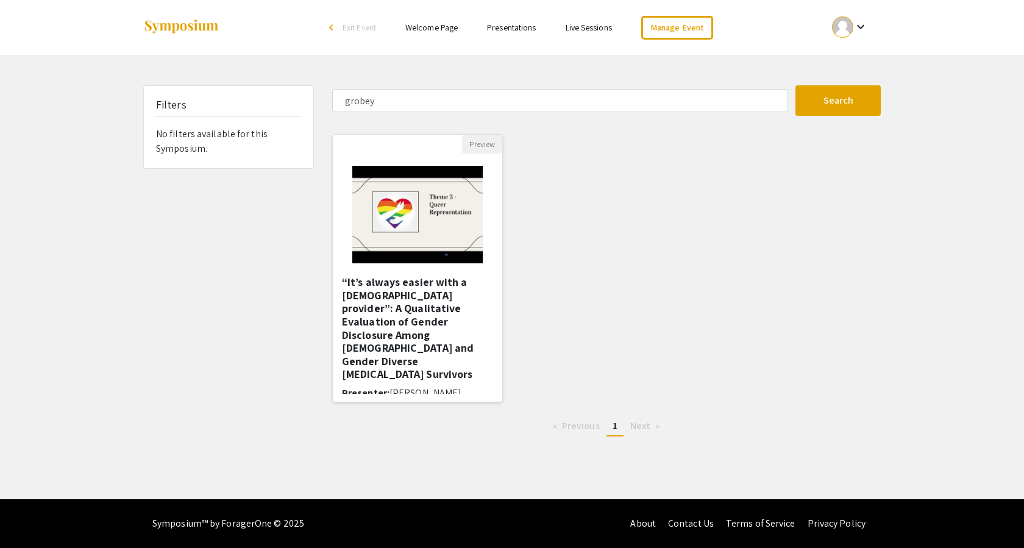
click at [447, 198] on img "Open Presentation <p>“It’s always easier with a queer provider”: A Qualitative …" at bounding box center [417, 215] width 154 height 122
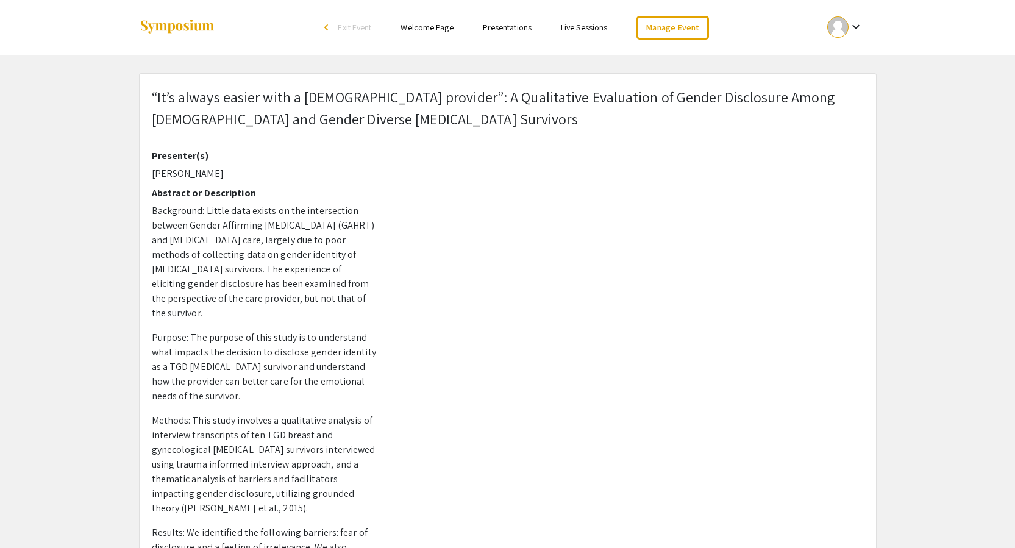
click at [364, 30] on span "Exit Event" at bounding box center [355, 27] width 34 height 11
